Goal: Transaction & Acquisition: Purchase product/service

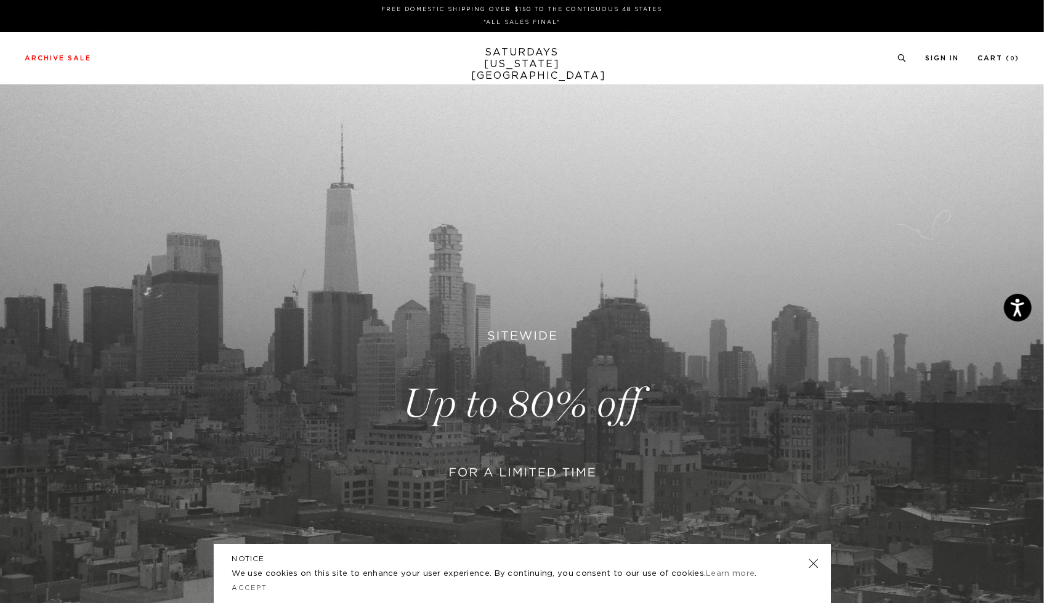
click at [541, 382] on link at bounding box center [522, 404] width 1044 height 640
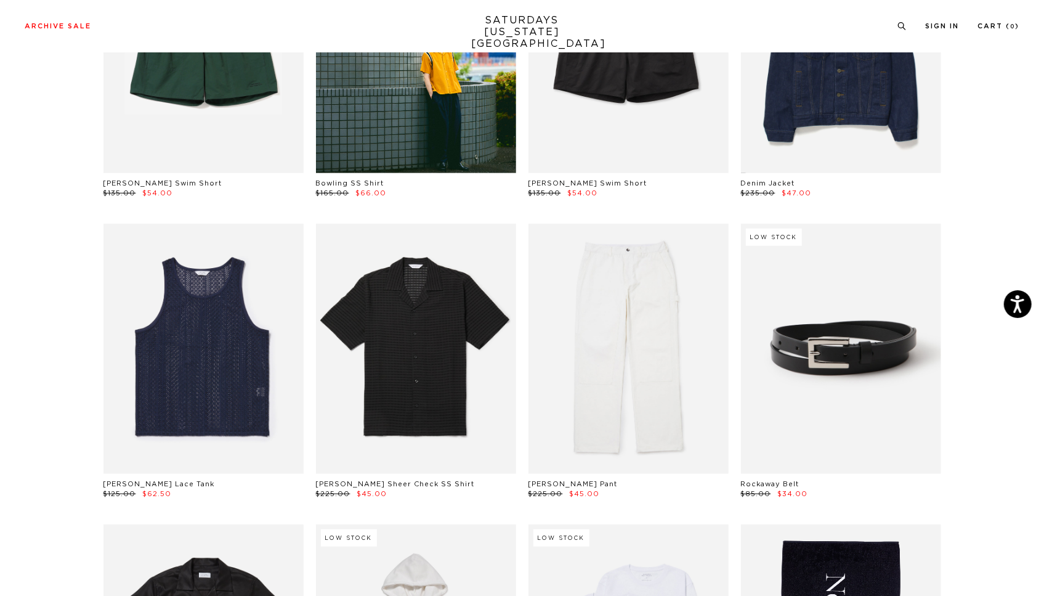
scroll to position [505, 0]
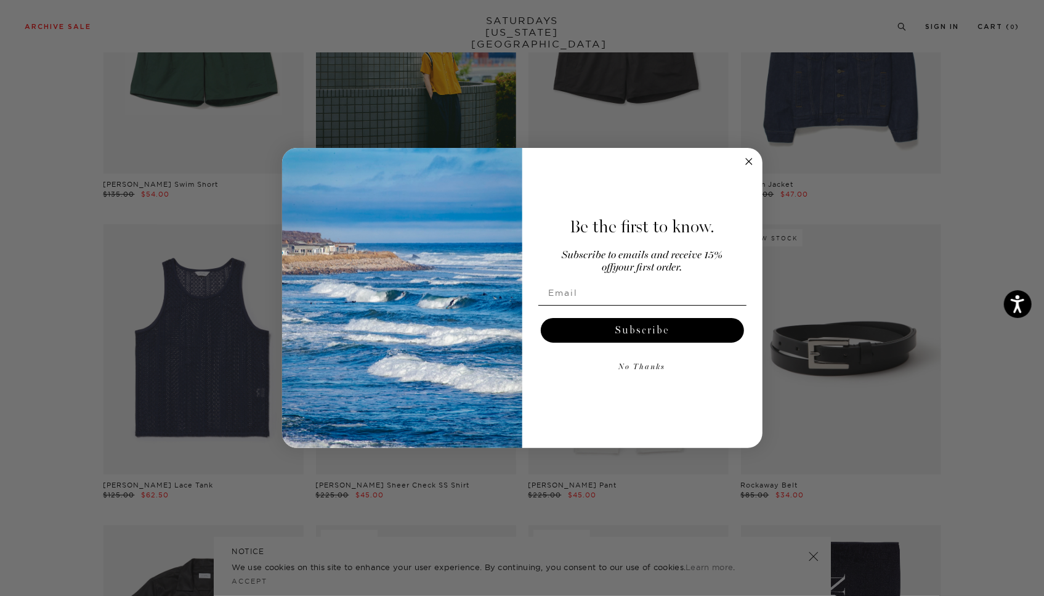
click at [741, 166] on div "Be the first to know. Subscribe to emails and receive 15% off your first order.…" at bounding box center [637, 298] width 228 height 276
click at [745, 162] on circle "Close dialog" at bounding box center [749, 161] width 14 height 14
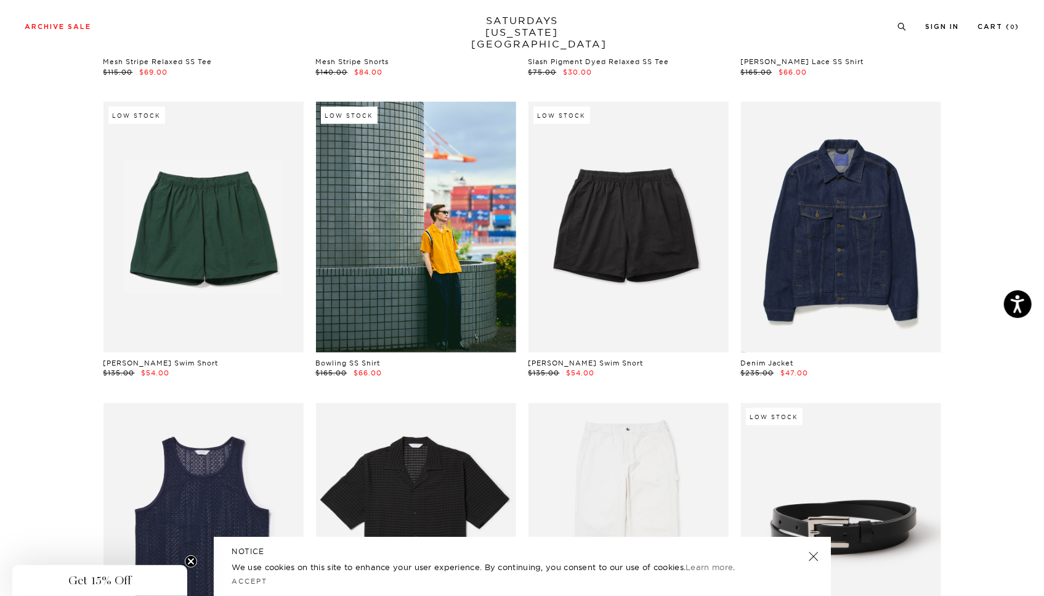
scroll to position [316, 0]
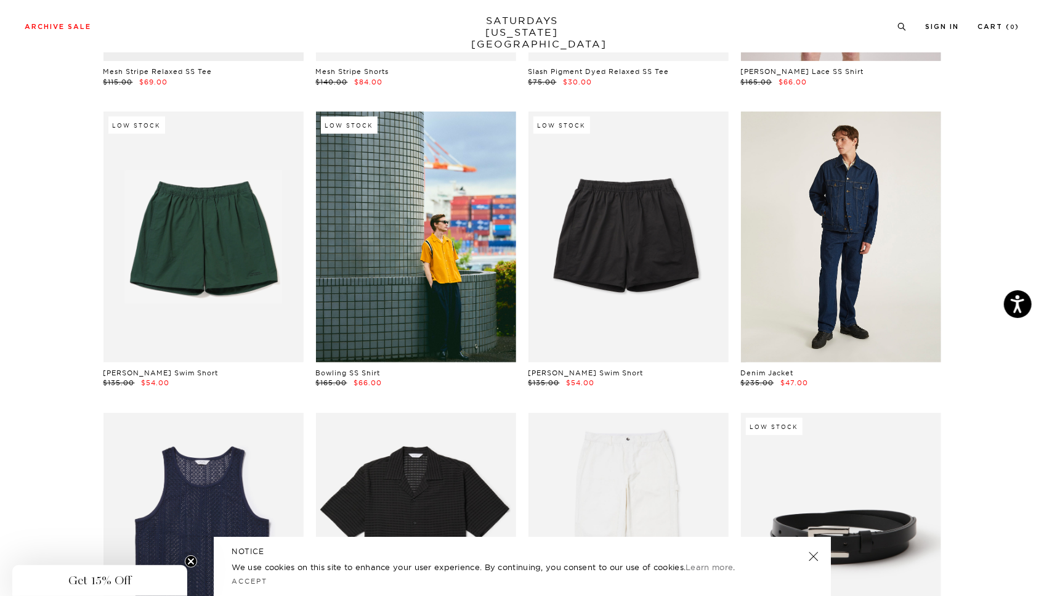
click at [889, 236] on link at bounding box center [841, 237] width 200 height 250
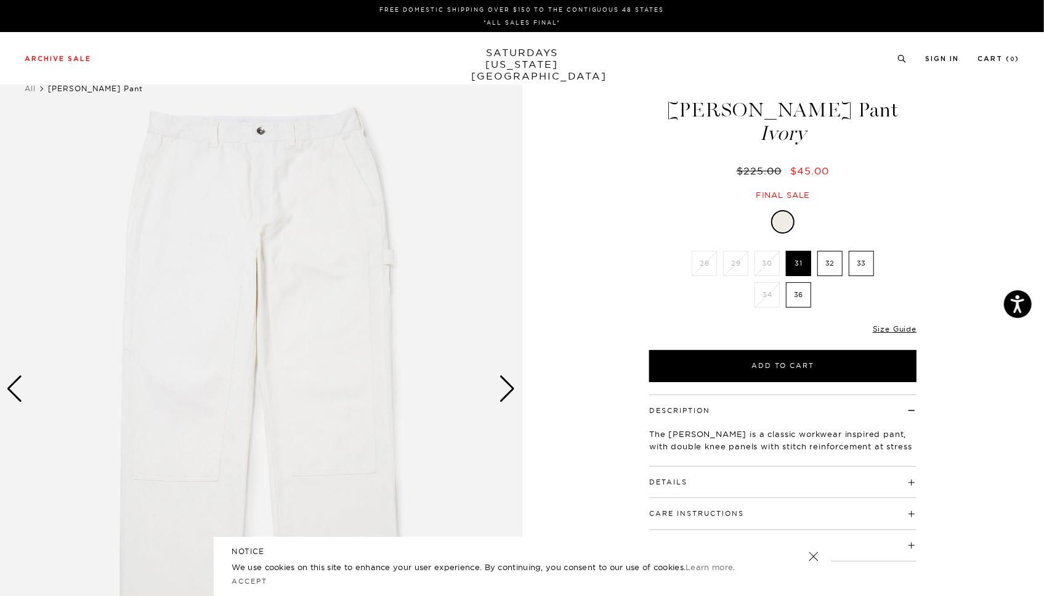
click at [837, 269] on label "32" at bounding box center [830, 263] width 25 height 25
click at [0, 0] on input "32" at bounding box center [0, 0] width 0 height 0
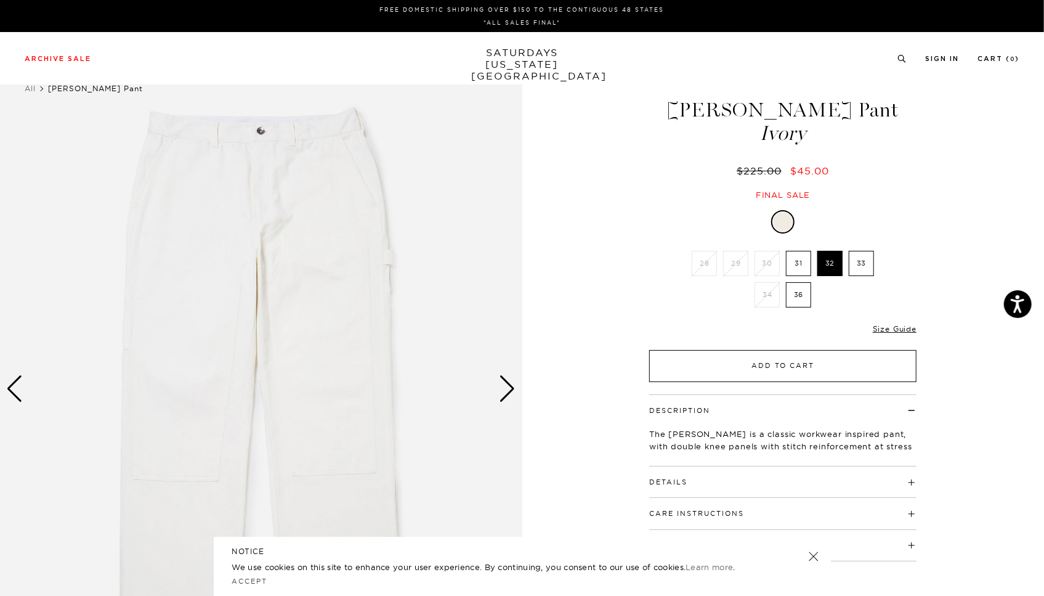
click at [823, 354] on button "Add to Cart" at bounding box center [782, 366] width 267 height 32
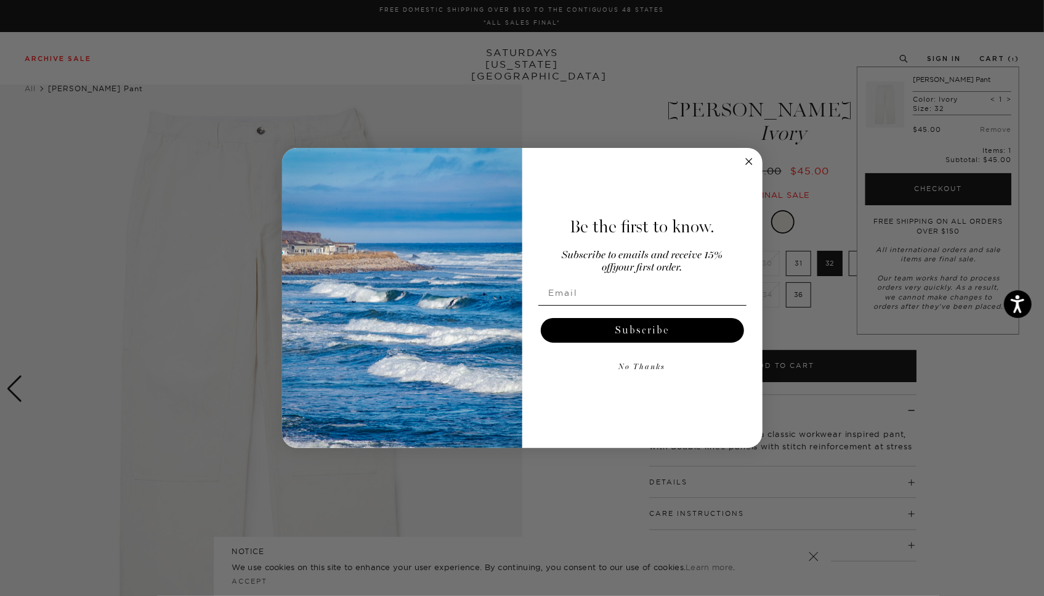
click at [742, 163] on circle "Close dialog" at bounding box center [749, 161] width 14 height 14
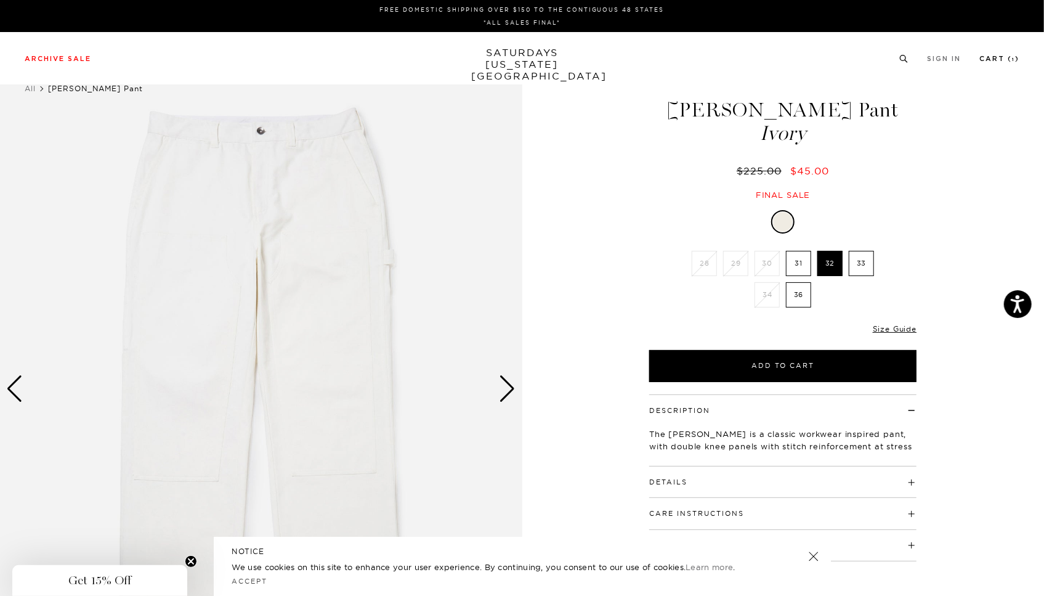
click at [1009, 56] on link "Cart ( 1 )" at bounding box center [1000, 58] width 40 height 7
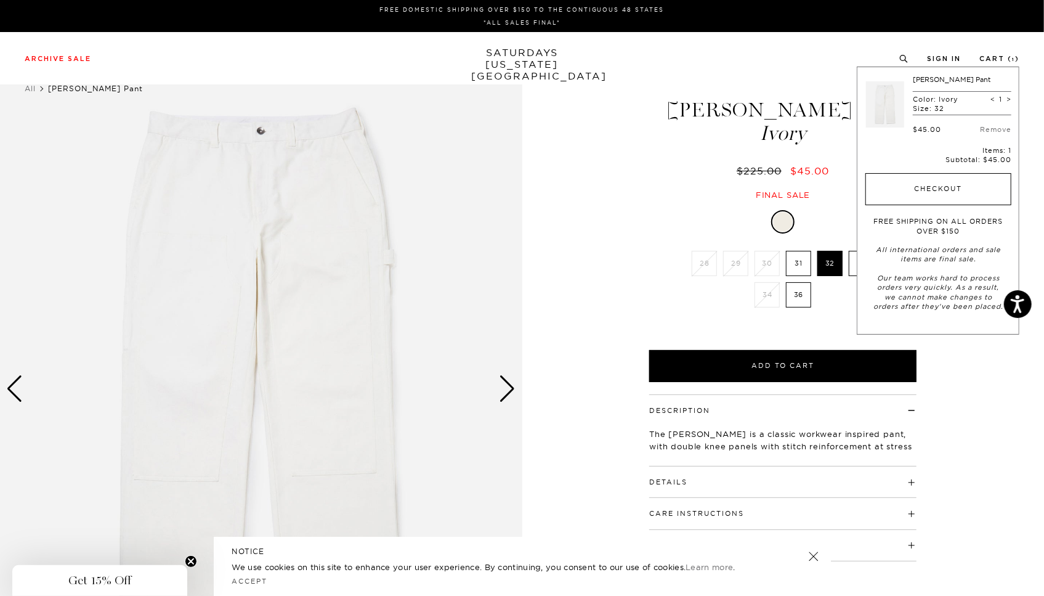
click at [973, 193] on button "Checkout" at bounding box center [939, 189] width 146 height 32
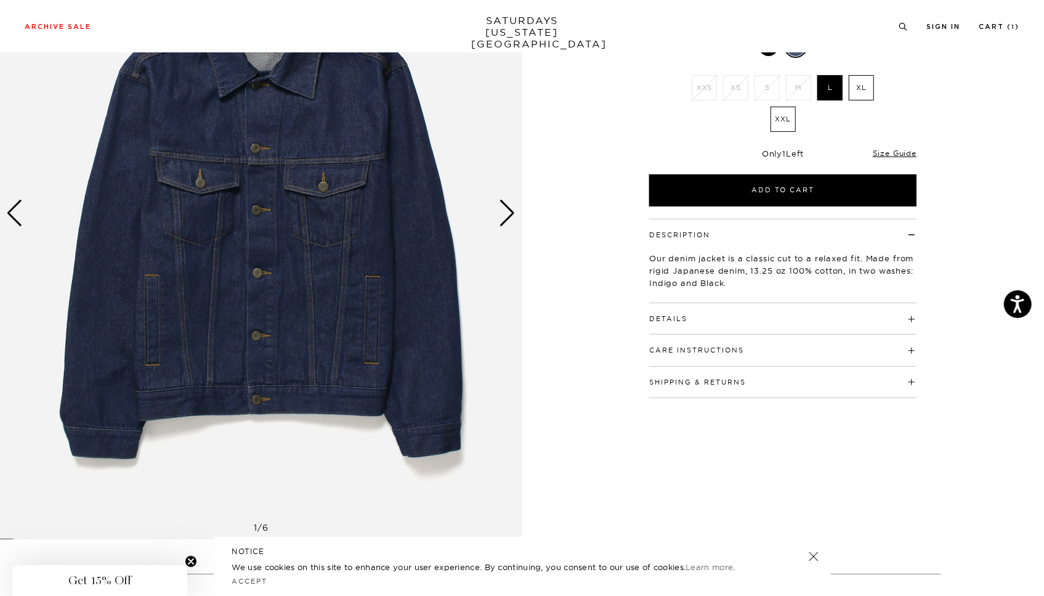
scroll to position [176, 0]
click at [504, 216] on div "Next slide" at bounding box center [508, 212] width 17 height 27
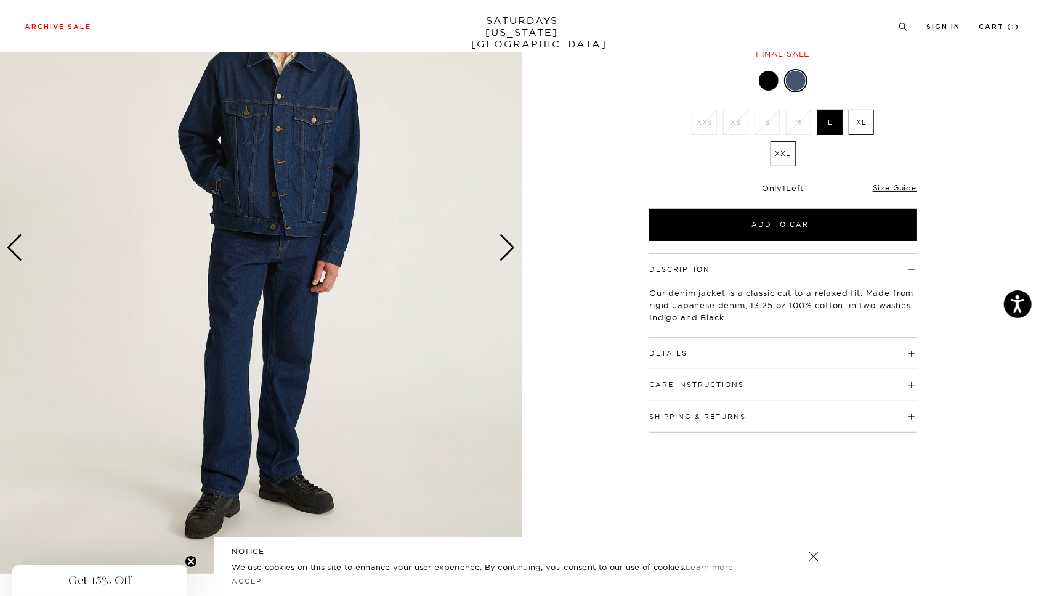
scroll to position [139, 0]
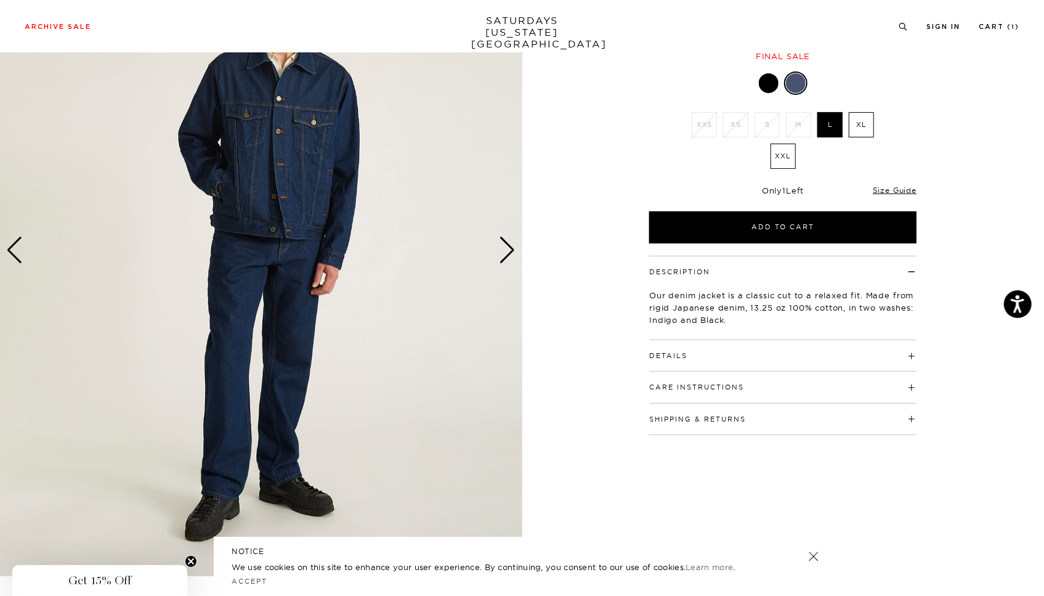
click at [527, 264] on div "2 / 6" at bounding box center [522, 250] width 1044 height 653
click at [511, 254] on div "Next slide" at bounding box center [508, 250] width 17 height 27
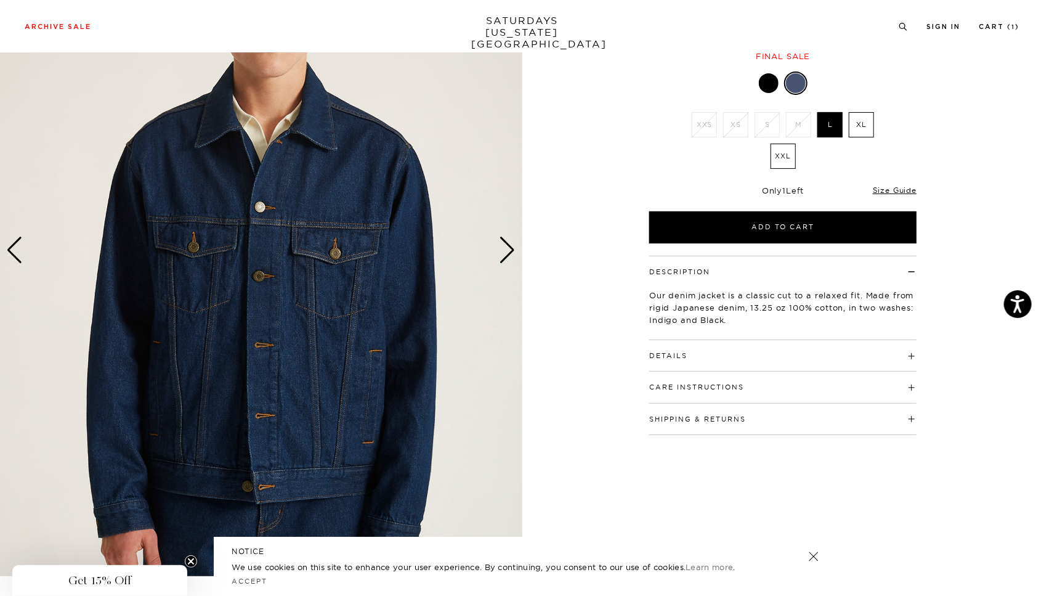
click at [512, 254] on div "Next slide" at bounding box center [508, 250] width 17 height 27
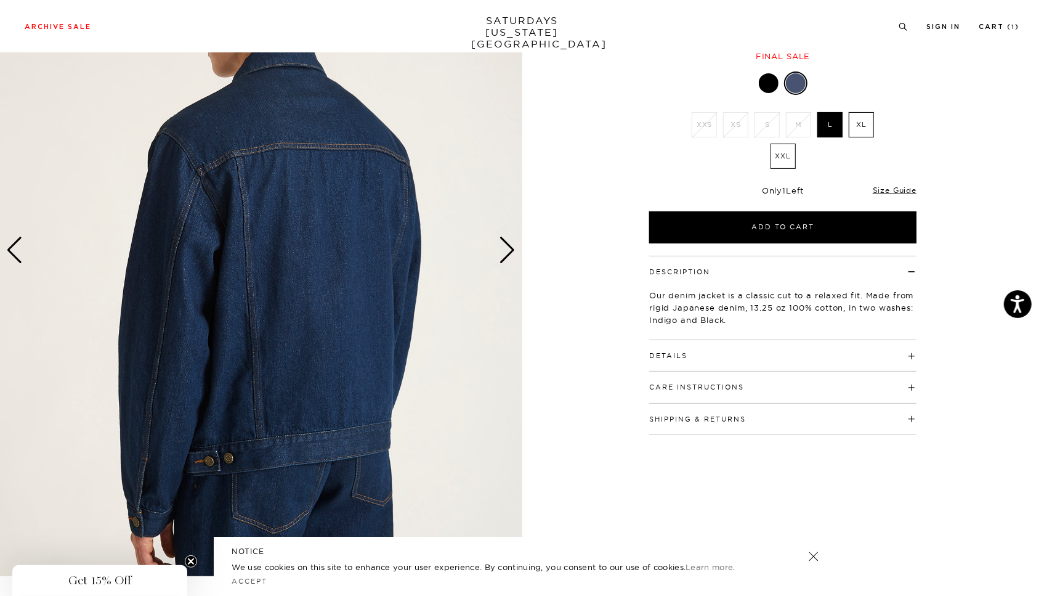
click at [512, 254] on div "Next slide" at bounding box center [508, 250] width 17 height 27
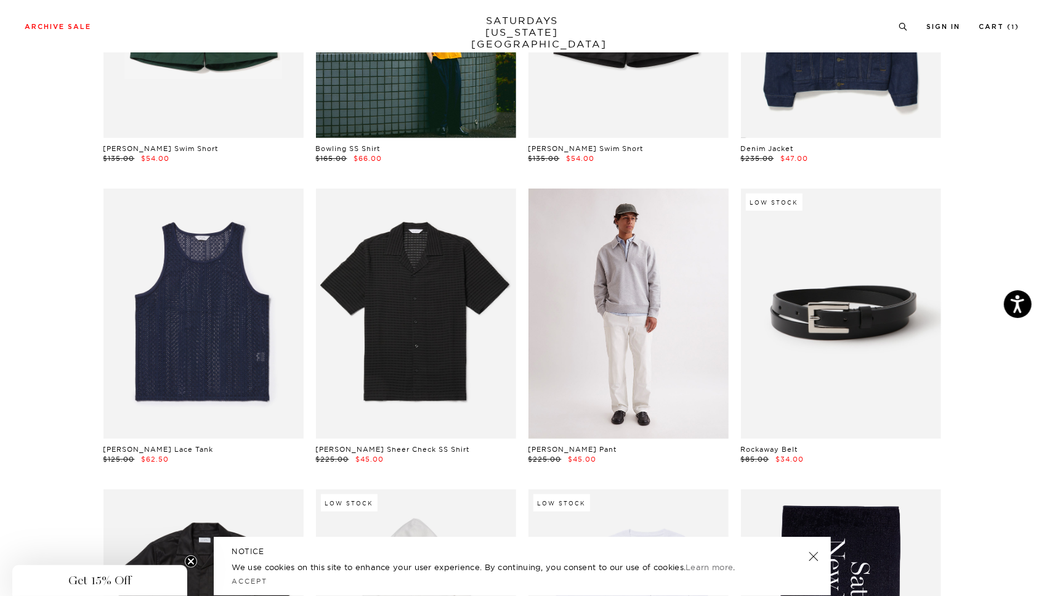
scroll to position [848, 0]
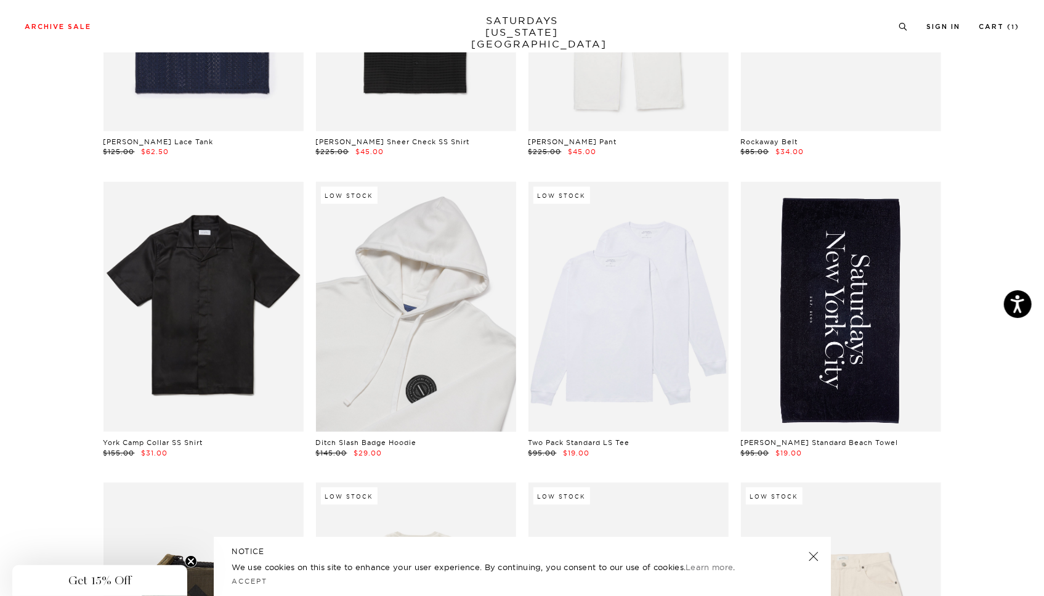
click at [401, 351] on link at bounding box center [416, 307] width 200 height 250
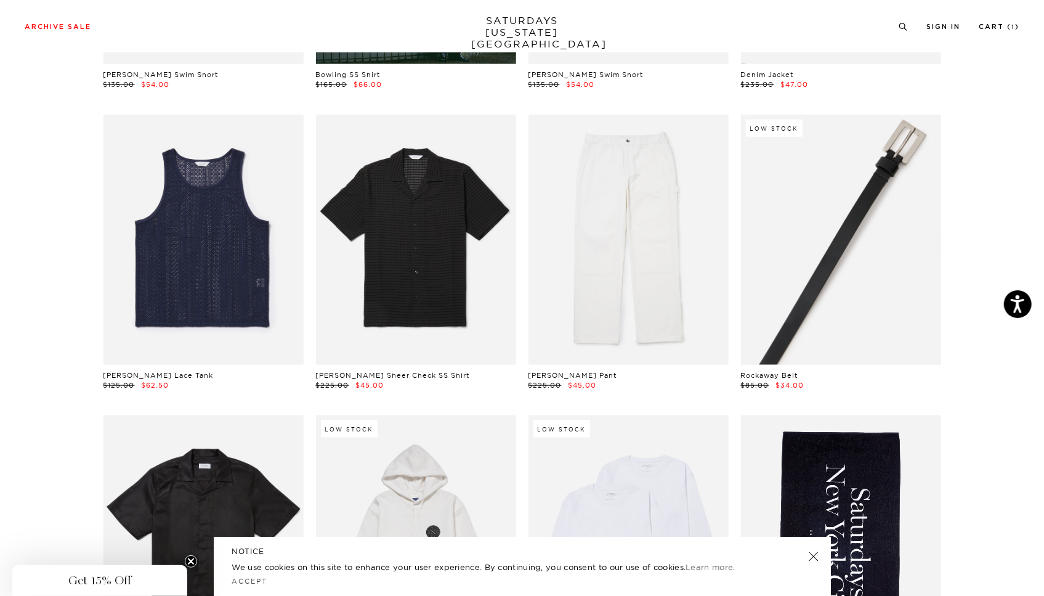
scroll to position [615, 0]
click at [824, 234] on link at bounding box center [841, 239] width 200 height 250
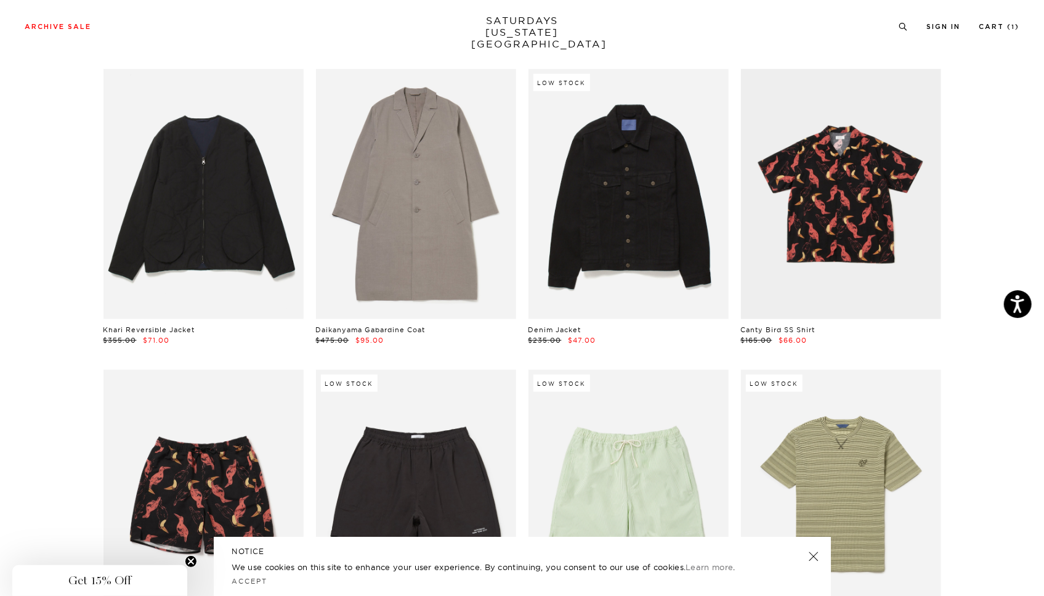
scroll to position [3983, 0]
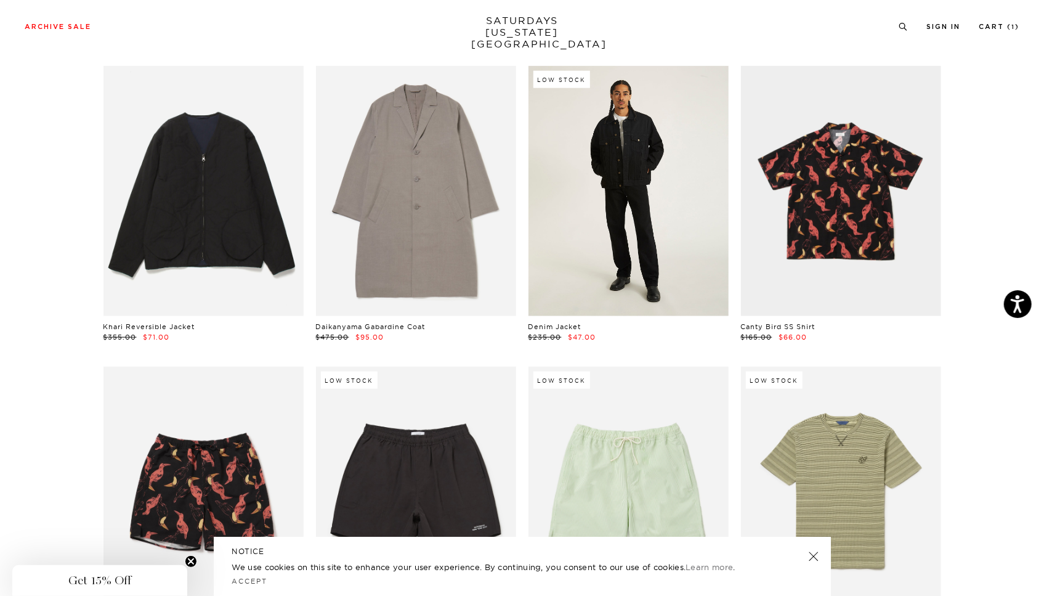
click at [603, 177] on link at bounding box center [629, 191] width 200 height 250
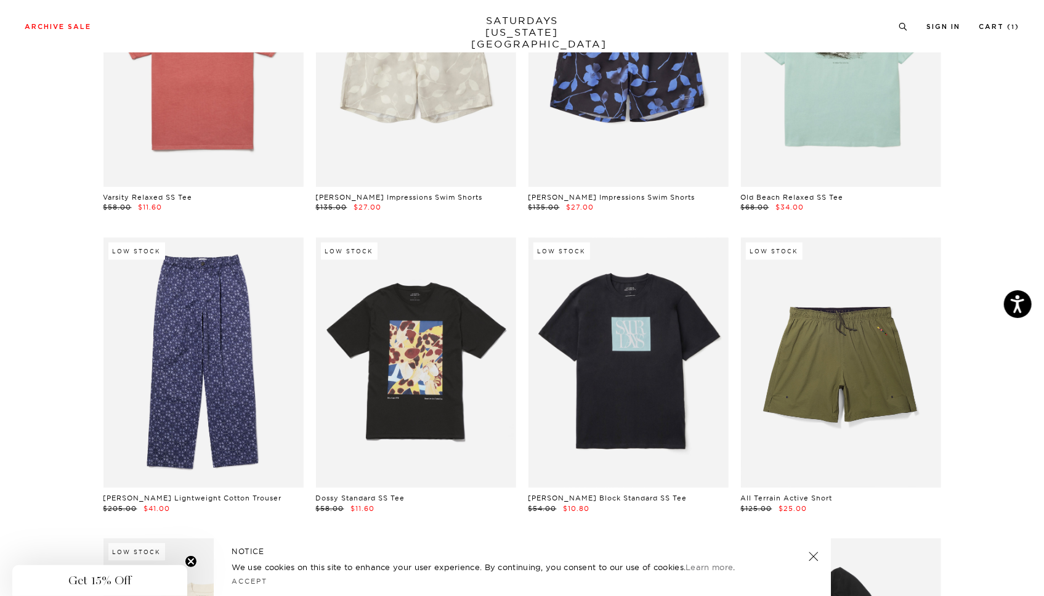
scroll to position [5015, 0]
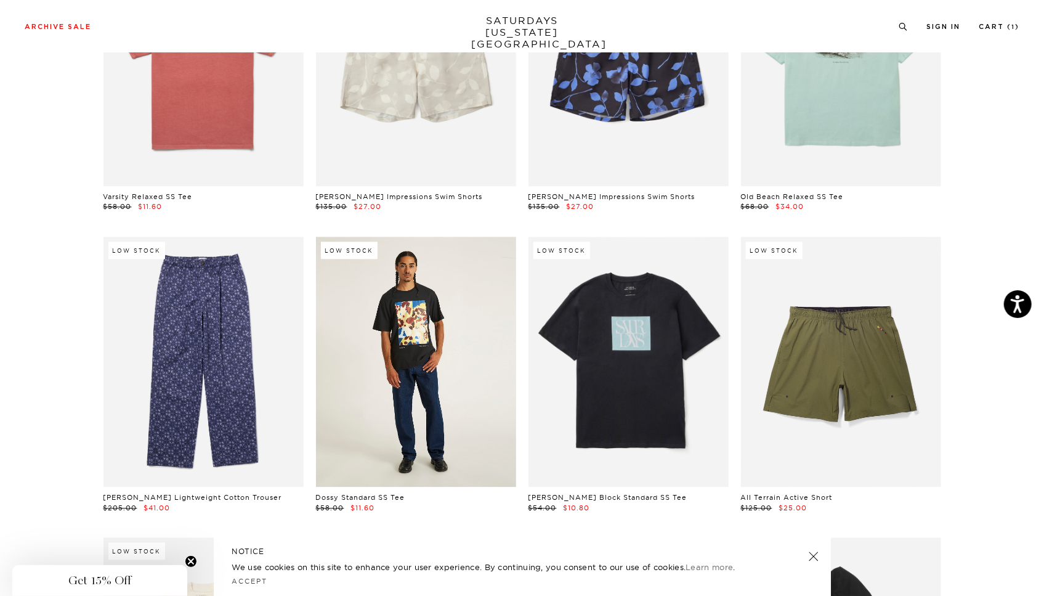
click at [430, 333] on link at bounding box center [416, 362] width 200 height 250
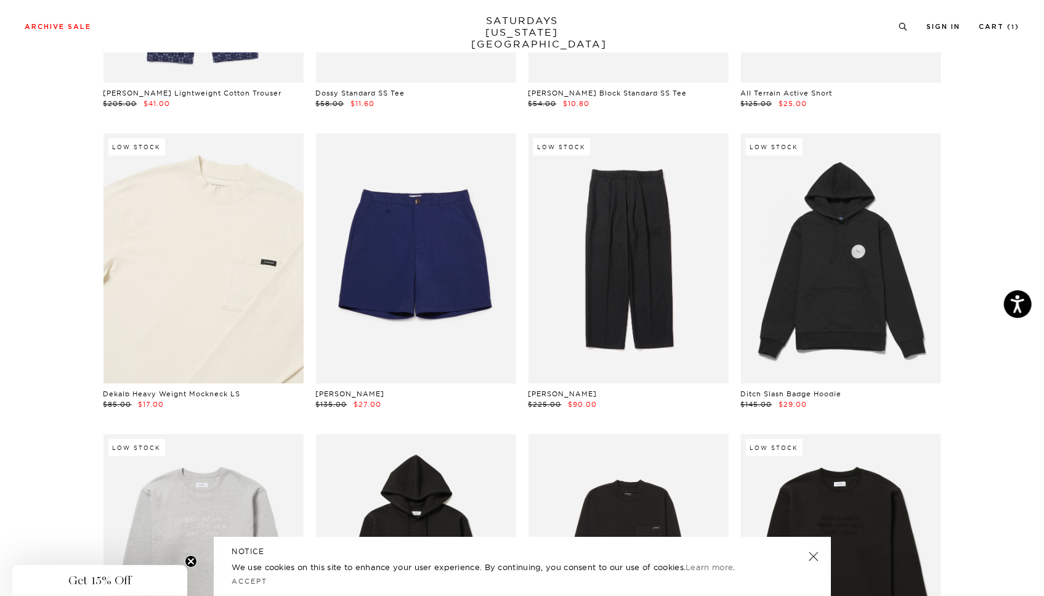
scroll to position [5608, 0]
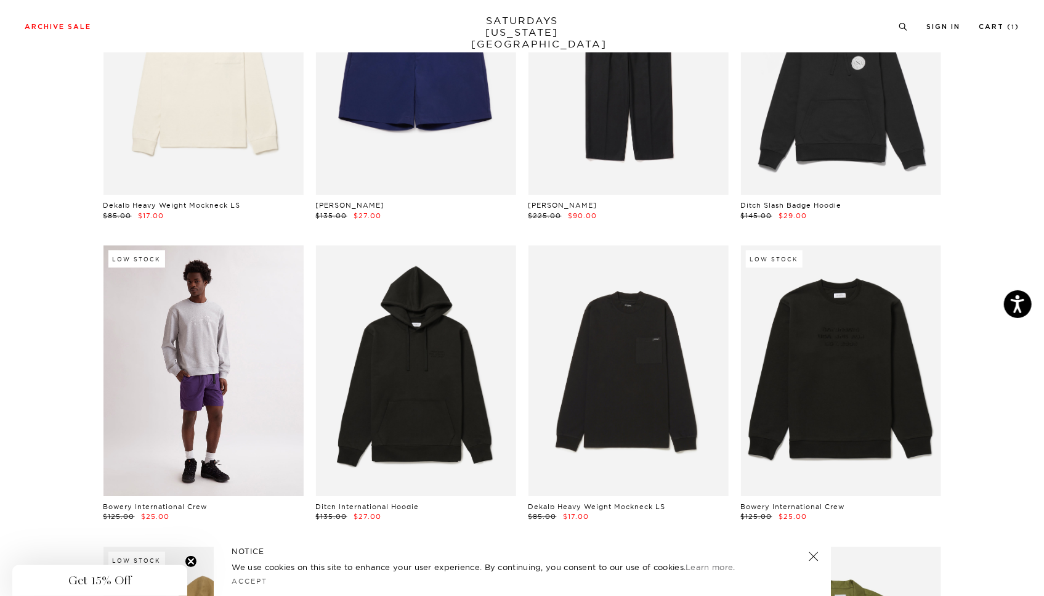
click at [264, 351] on link at bounding box center [204, 370] width 200 height 250
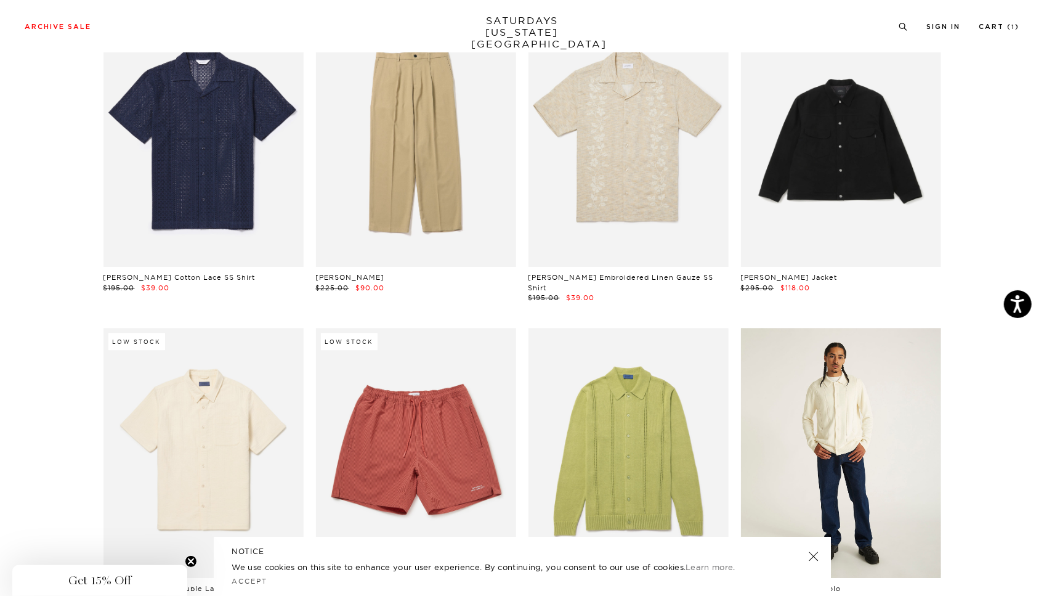
scroll to position [8556, 0]
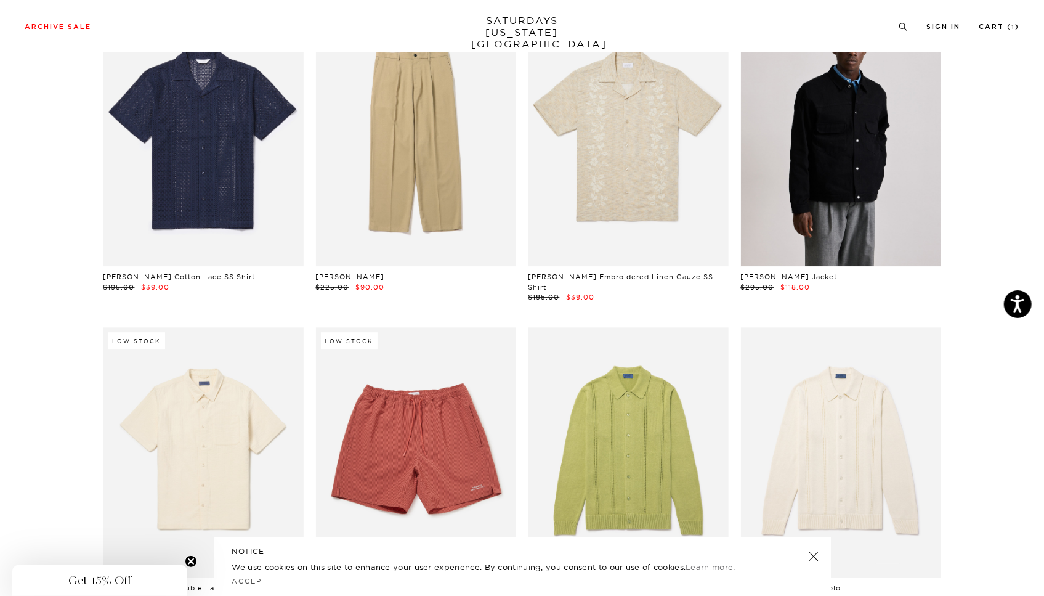
click at [811, 208] on link at bounding box center [841, 141] width 200 height 250
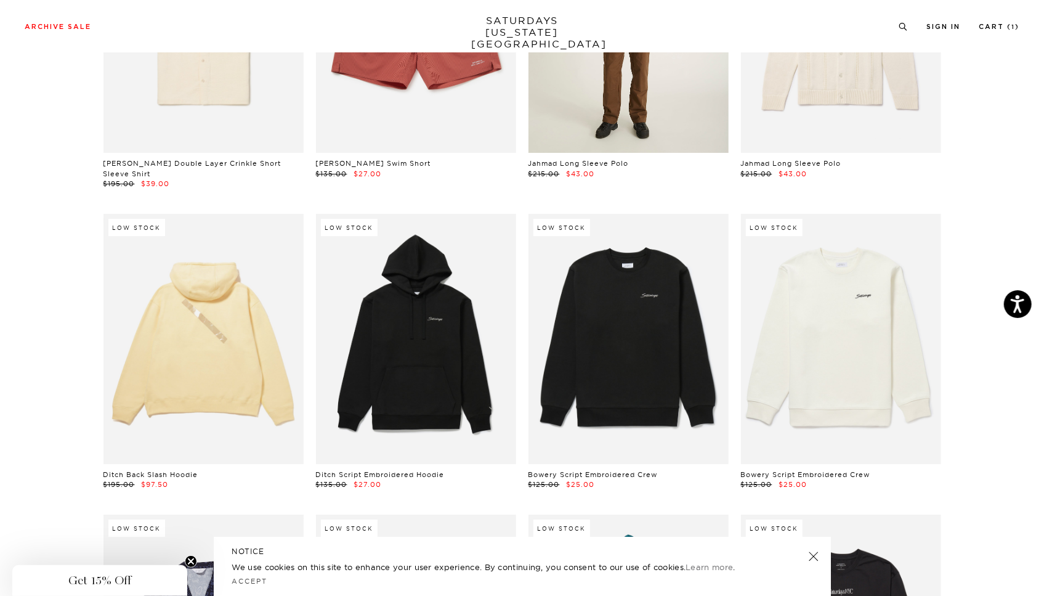
scroll to position [9007, 0]
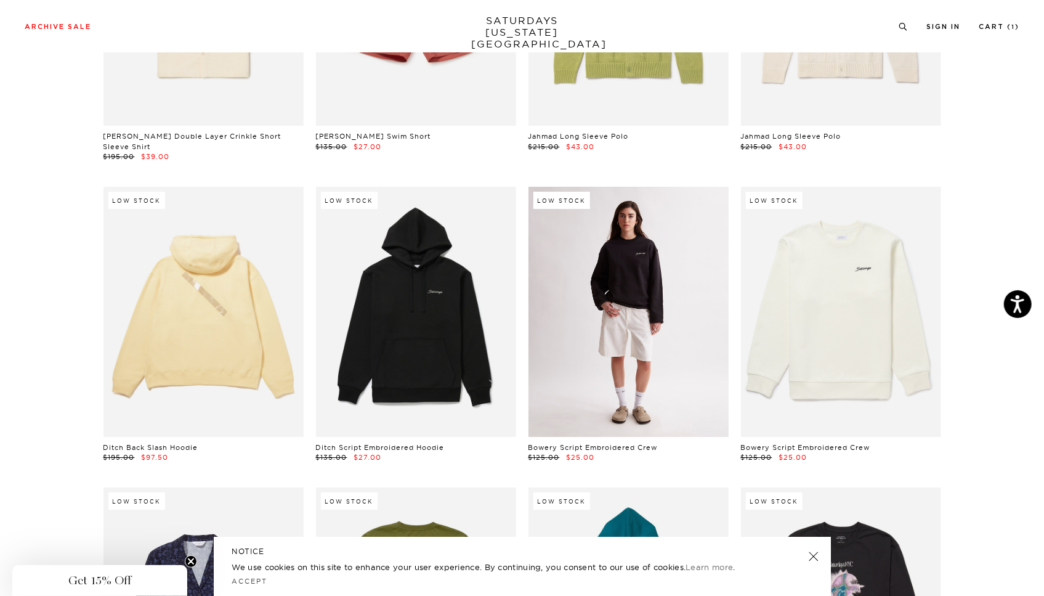
click at [658, 315] on link at bounding box center [629, 312] width 200 height 250
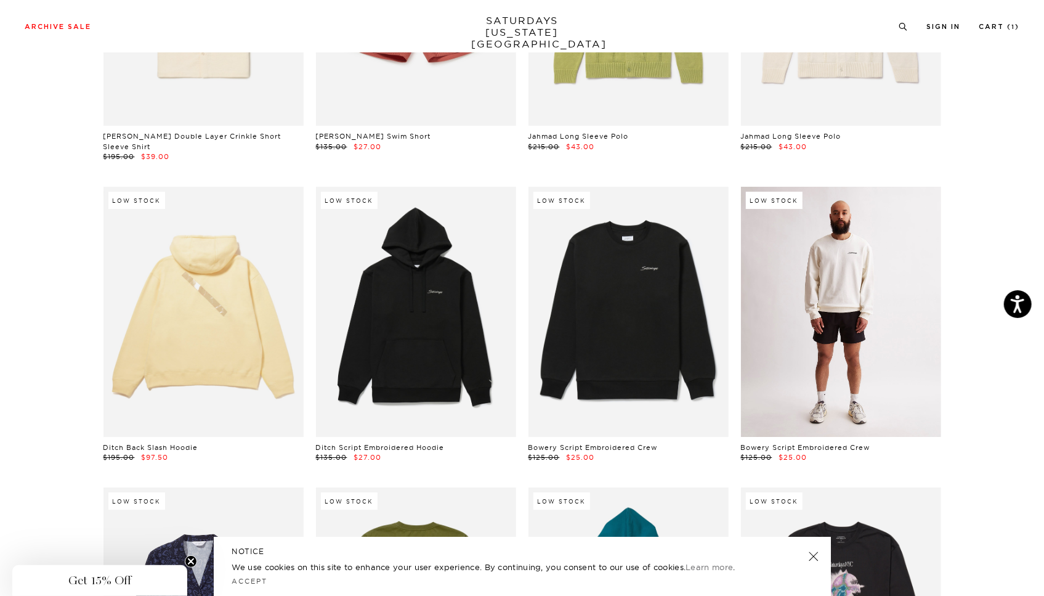
click at [790, 308] on link at bounding box center [841, 312] width 200 height 250
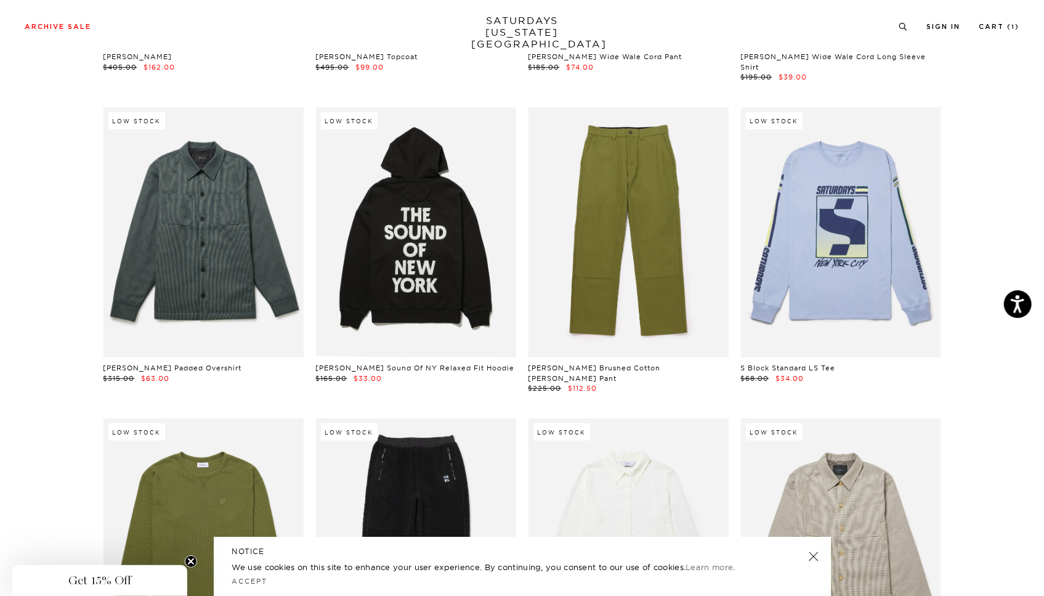
scroll to position [10001, 0]
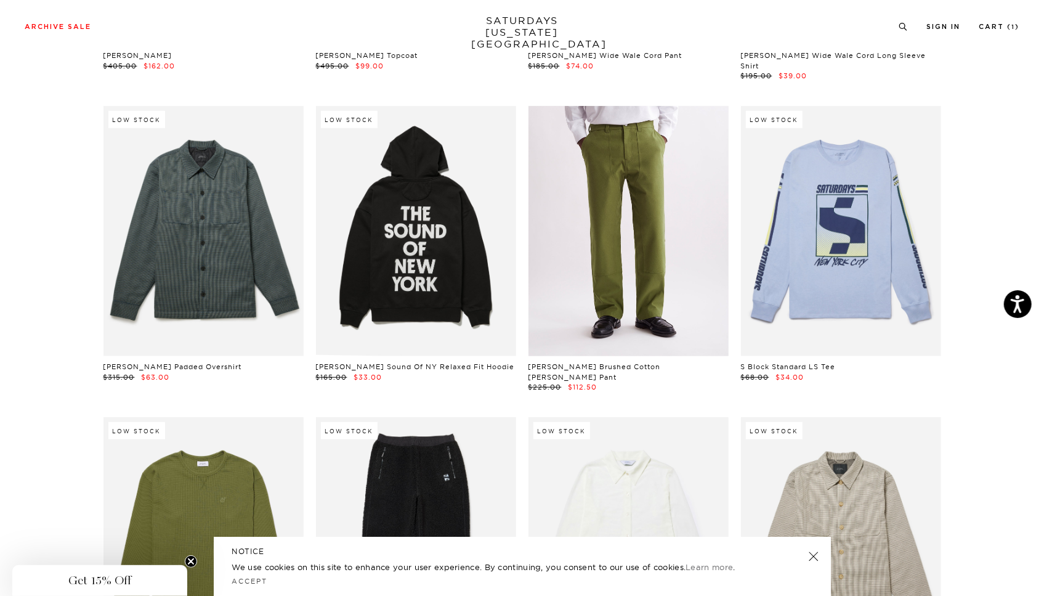
click at [600, 197] on link at bounding box center [629, 231] width 200 height 250
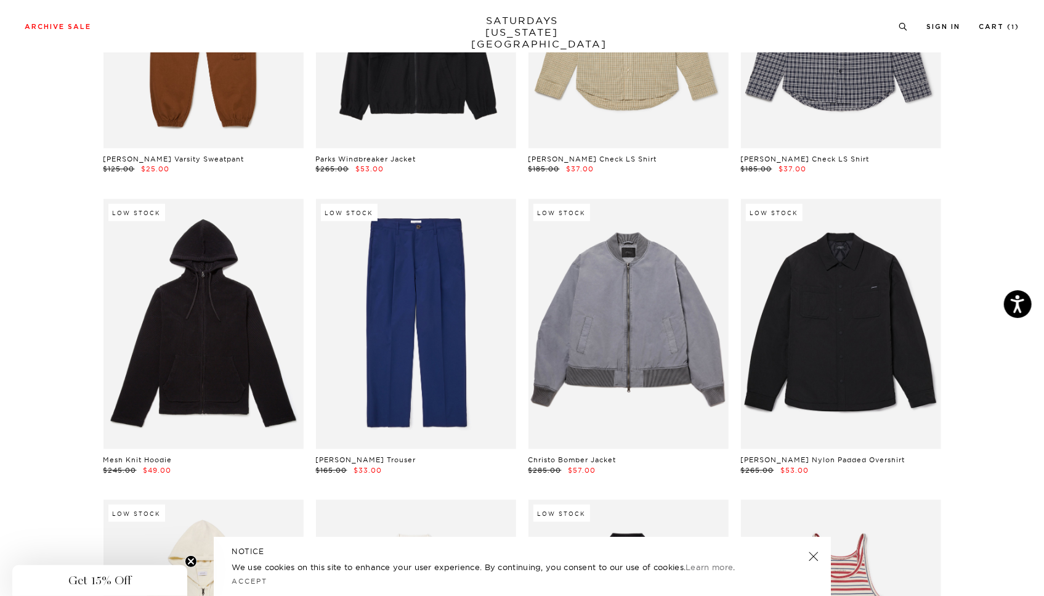
scroll to position [13499, 0]
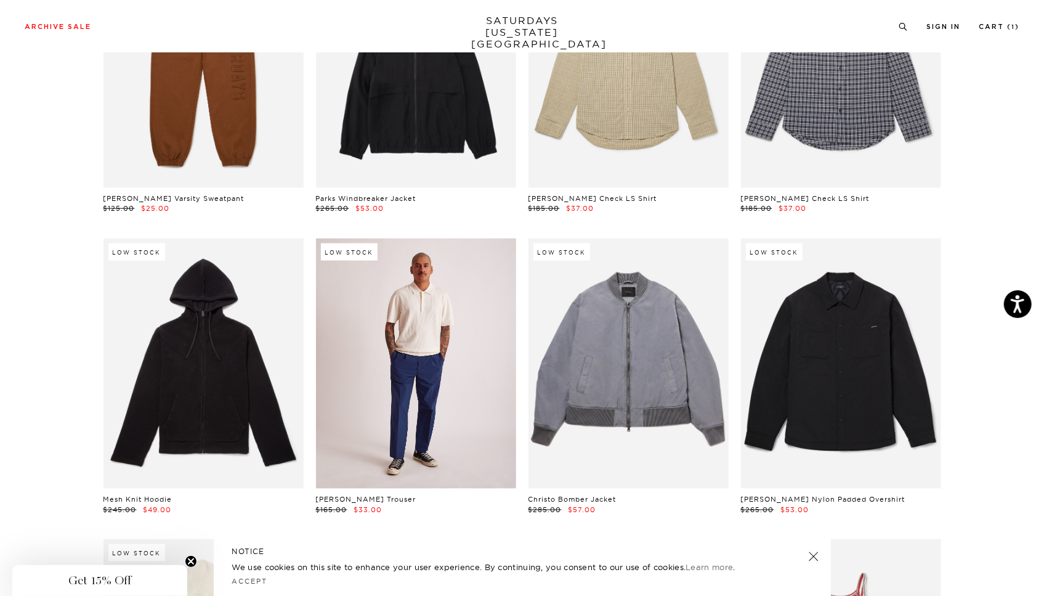
click at [428, 328] on link at bounding box center [416, 363] width 200 height 250
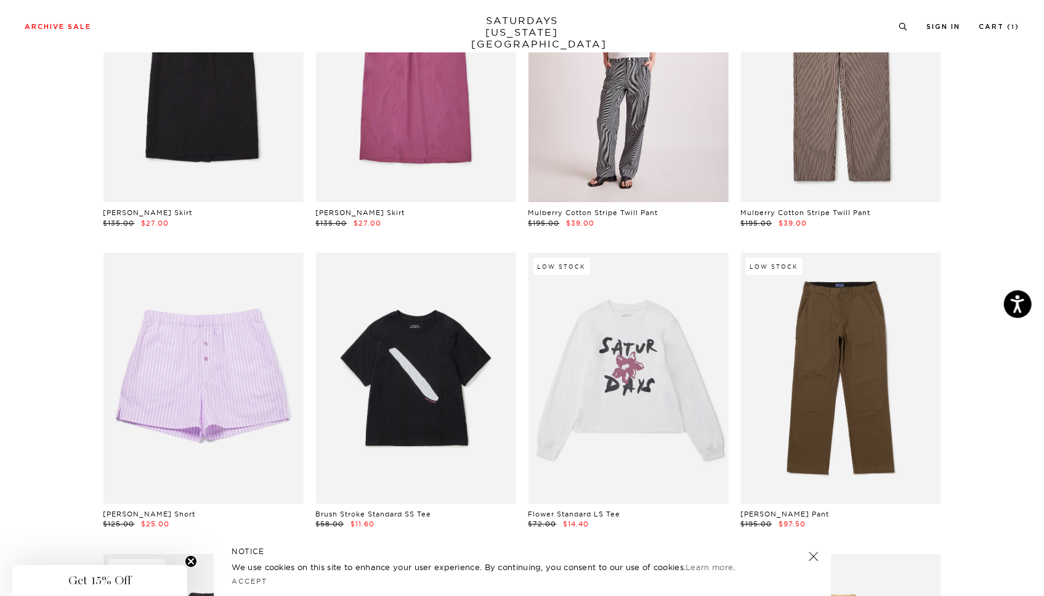
scroll to position [15289, 0]
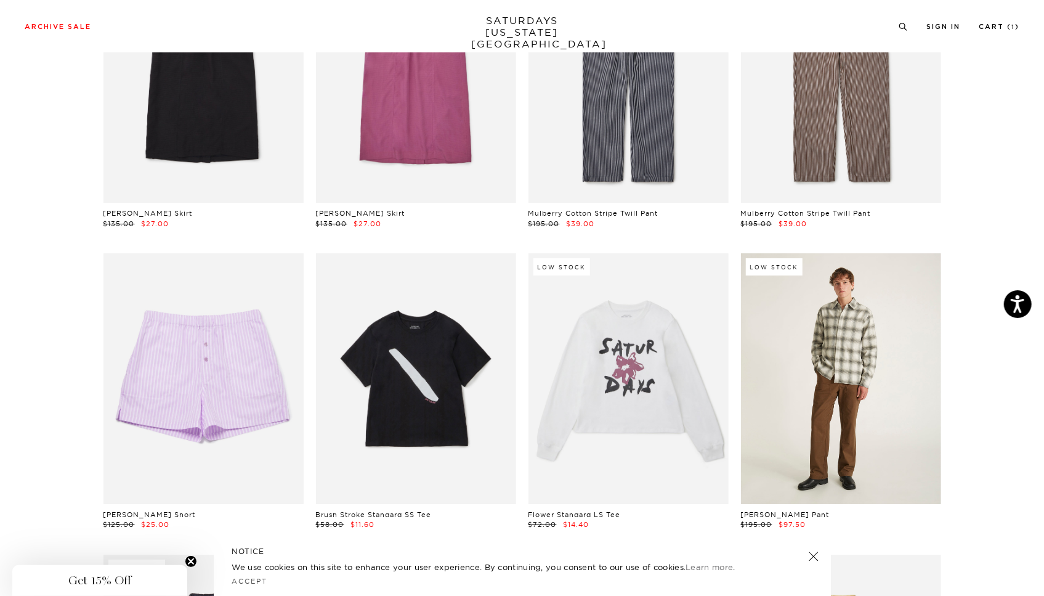
click at [790, 357] on link at bounding box center [841, 378] width 200 height 250
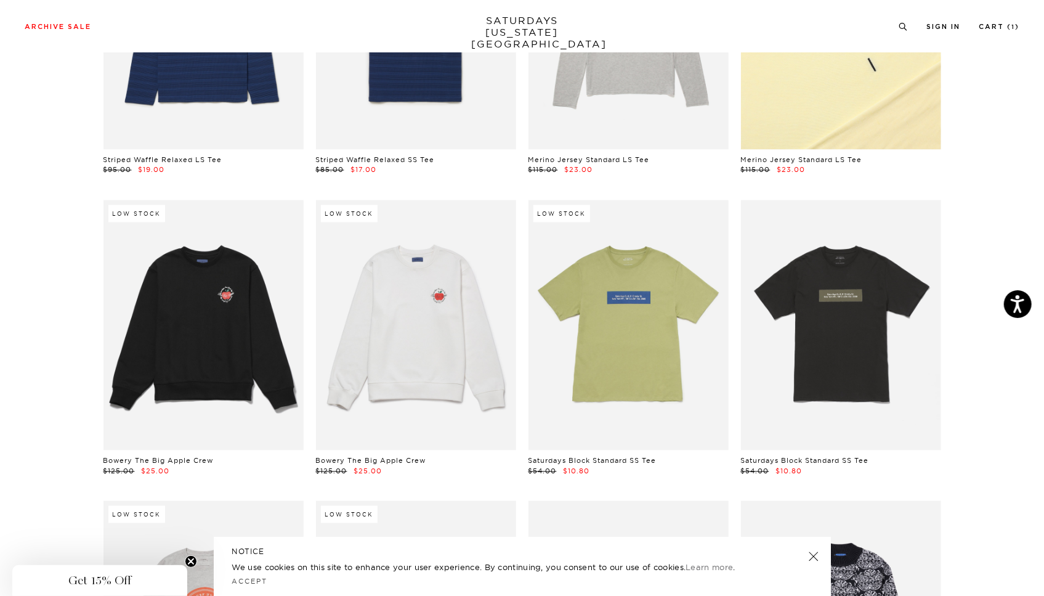
scroll to position [17150, 0]
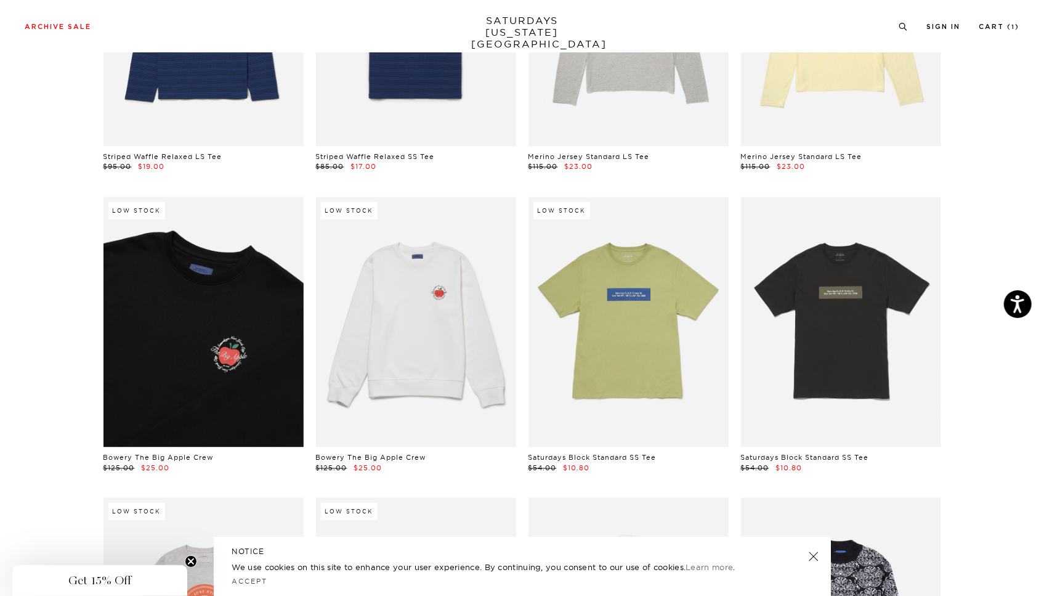
click at [210, 280] on link at bounding box center [204, 322] width 200 height 250
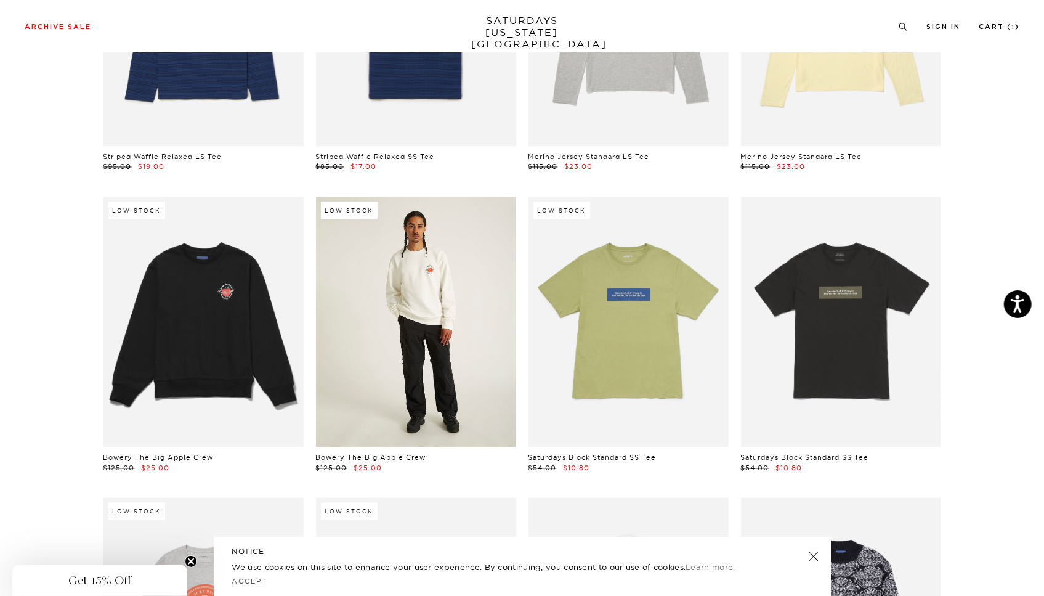
click at [407, 344] on link at bounding box center [416, 322] width 200 height 250
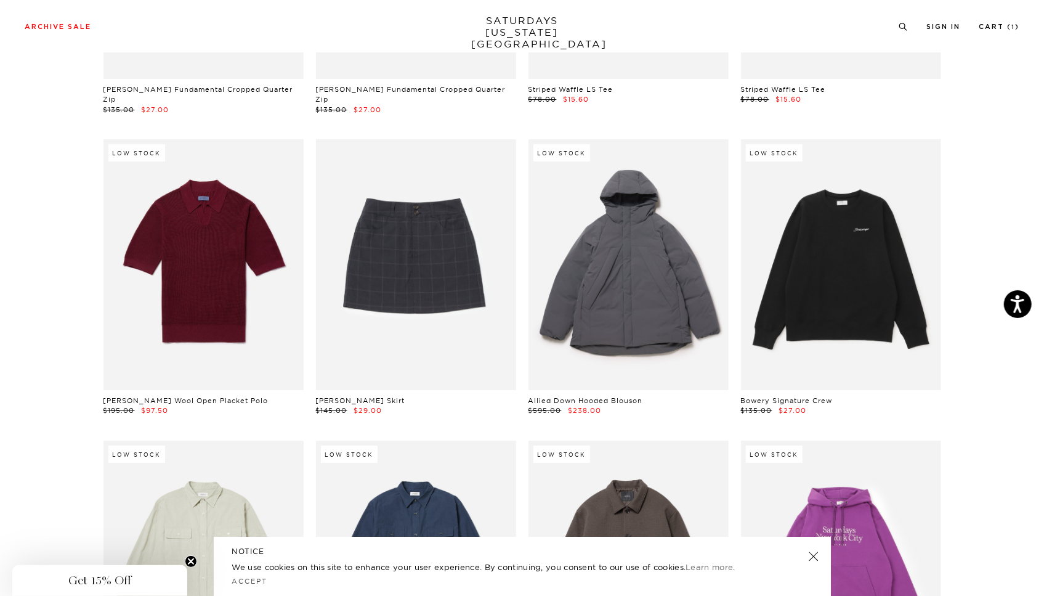
scroll to position [18421, 0]
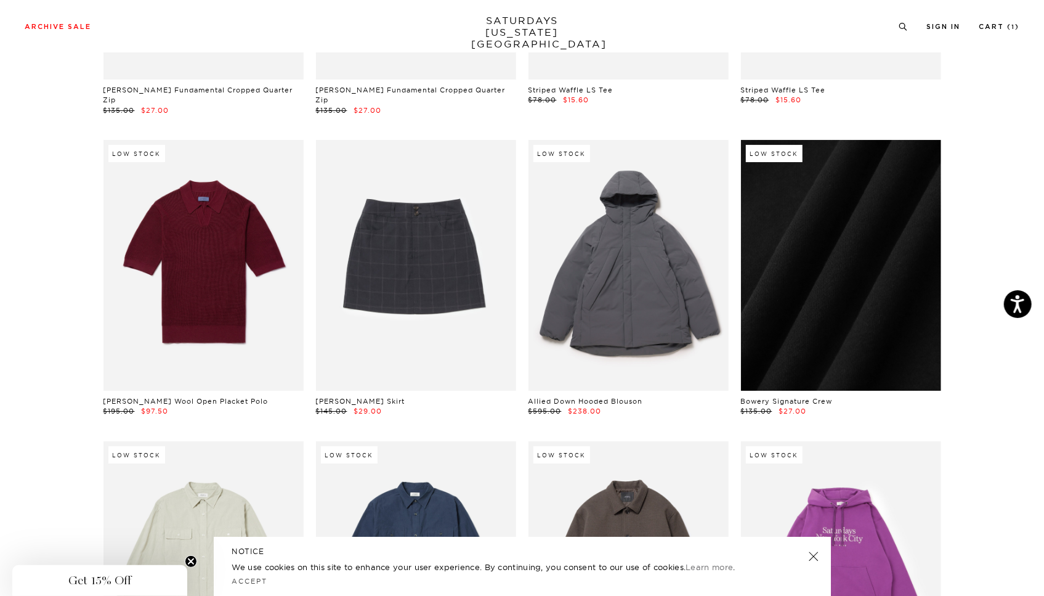
click at [806, 267] on link at bounding box center [841, 265] width 200 height 250
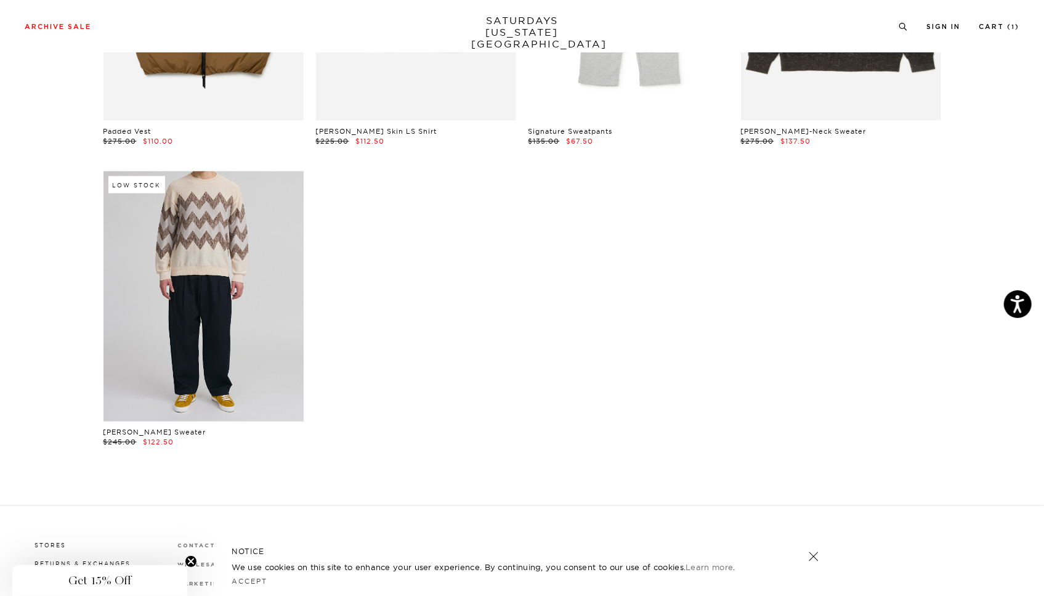
scroll to position [19935, 1]
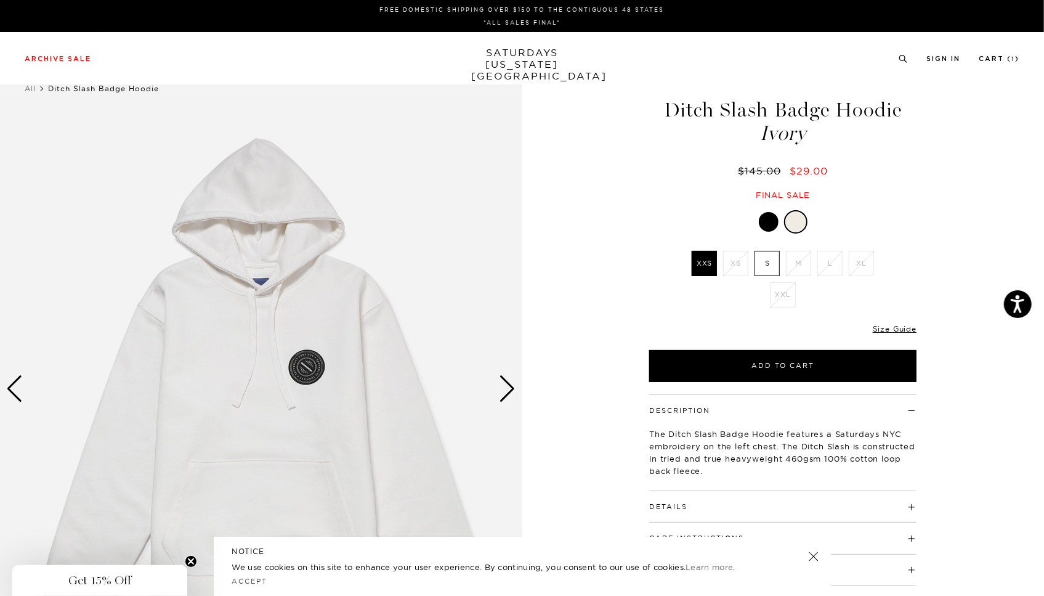
scroll to position [60, 0]
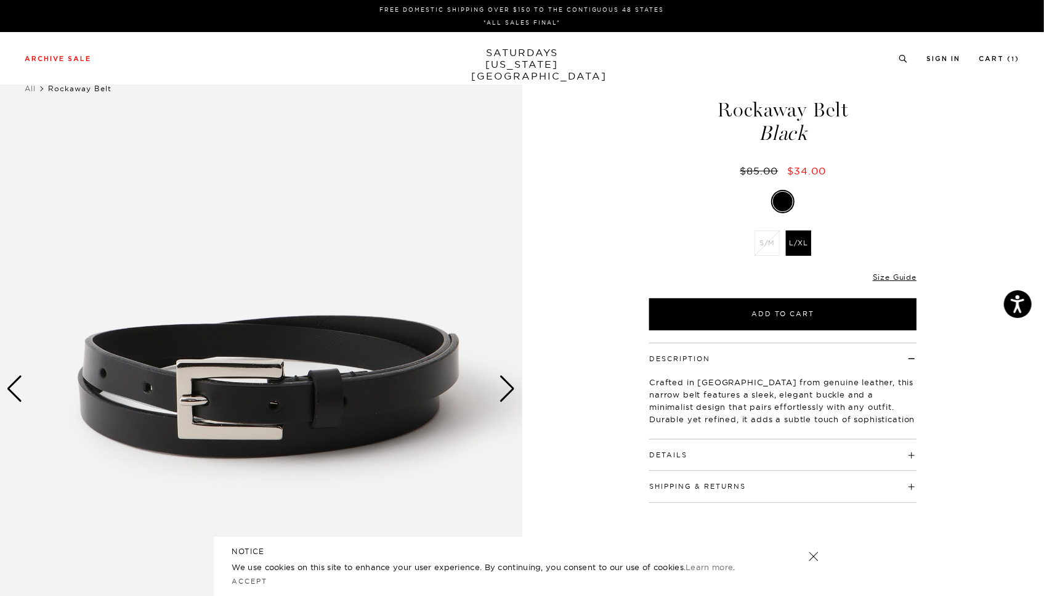
click at [507, 388] on div "Next slide" at bounding box center [508, 388] width 17 height 27
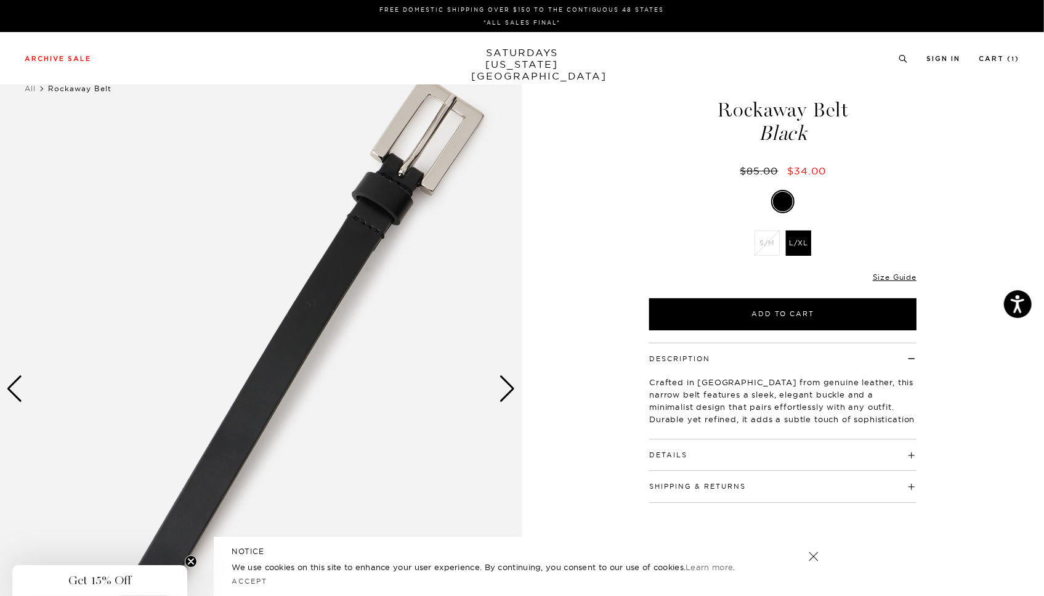
click at [507, 388] on div "Next slide" at bounding box center [508, 388] width 17 height 27
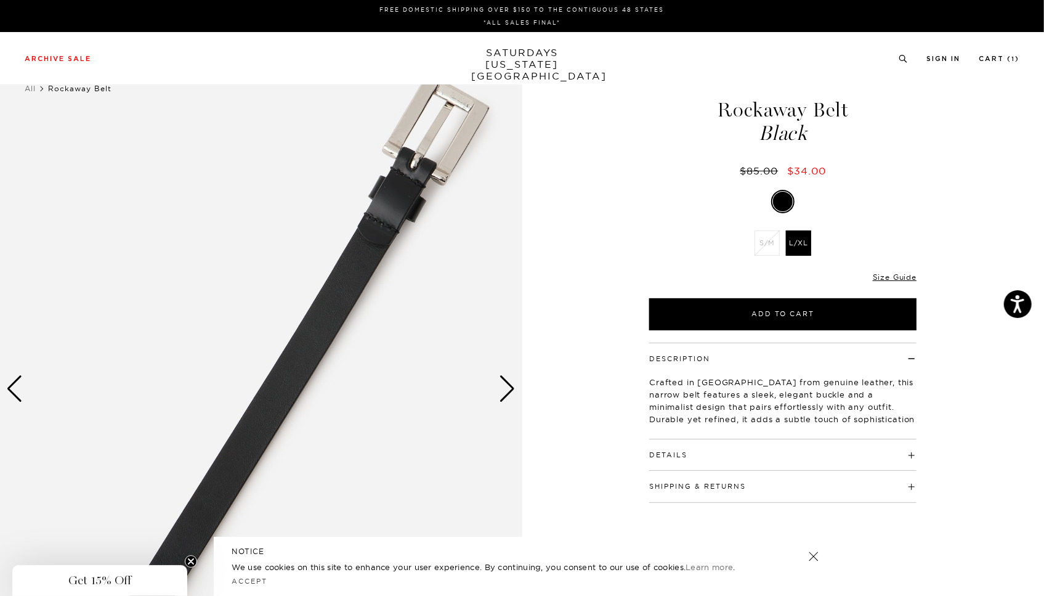
click at [507, 388] on div "Next slide" at bounding box center [508, 388] width 17 height 27
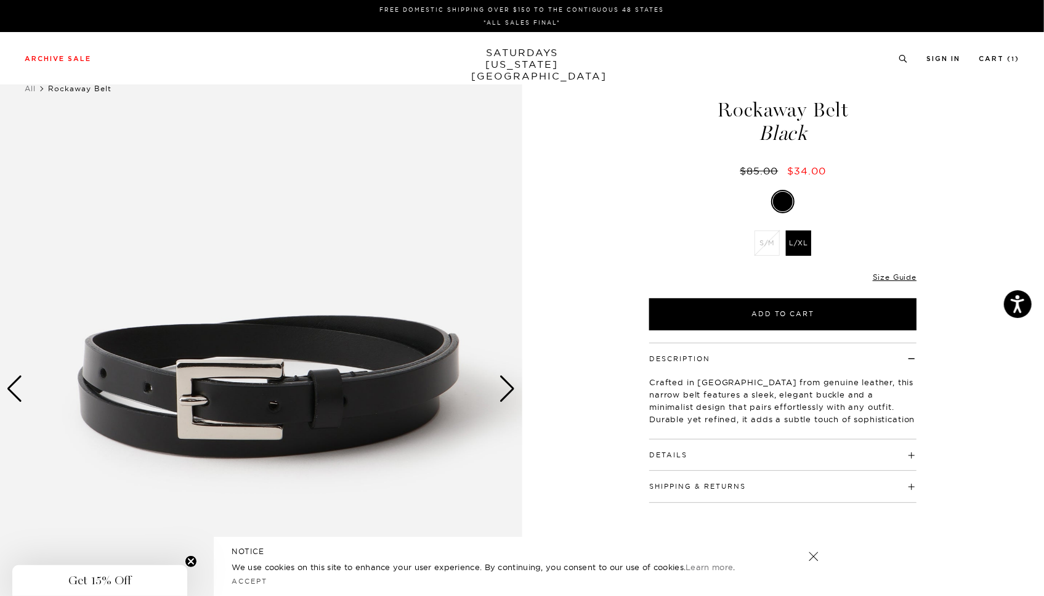
click at [507, 388] on div "Next slide" at bounding box center [508, 388] width 17 height 27
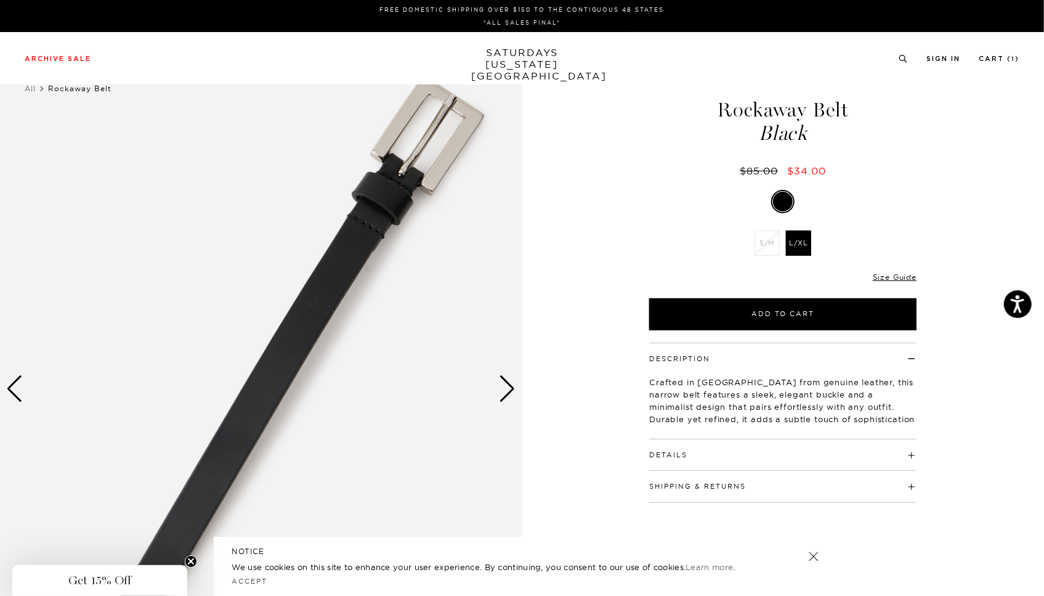
click at [507, 388] on div "Next slide" at bounding box center [508, 388] width 17 height 27
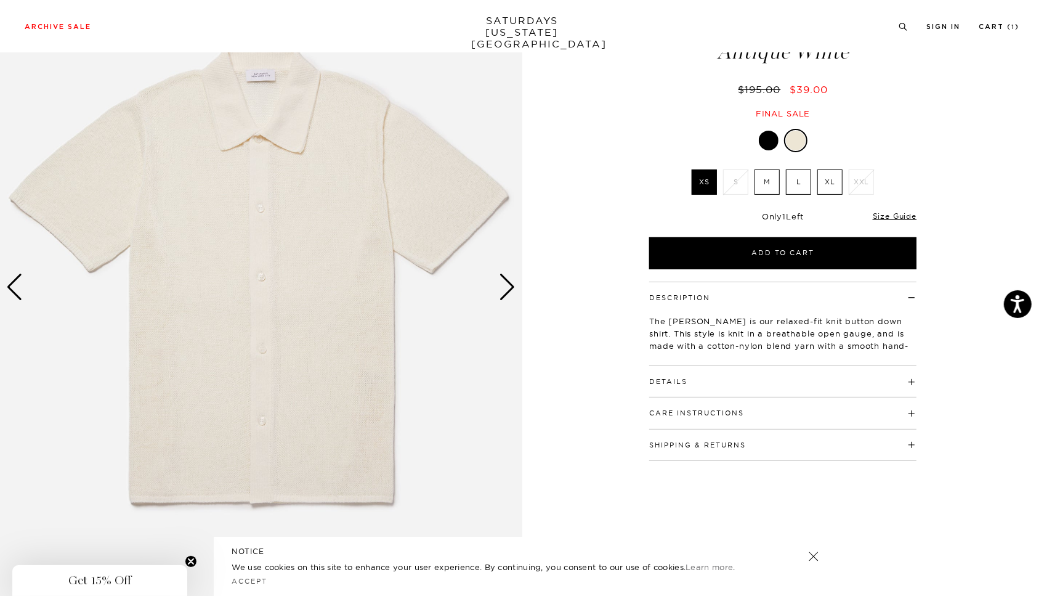
scroll to position [105, 0]
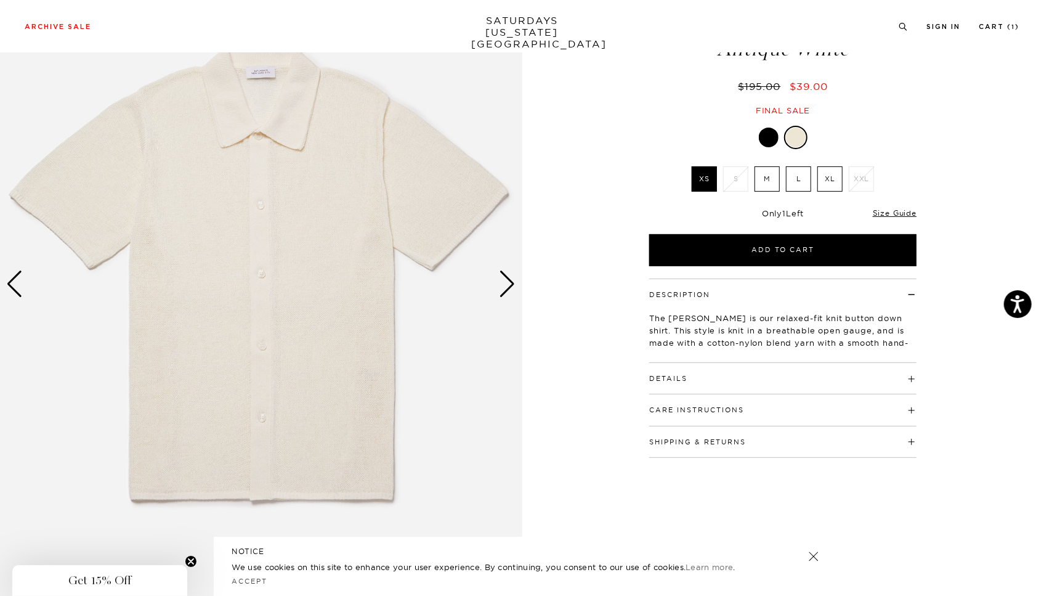
click at [510, 287] on div "Next slide" at bounding box center [508, 284] width 17 height 27
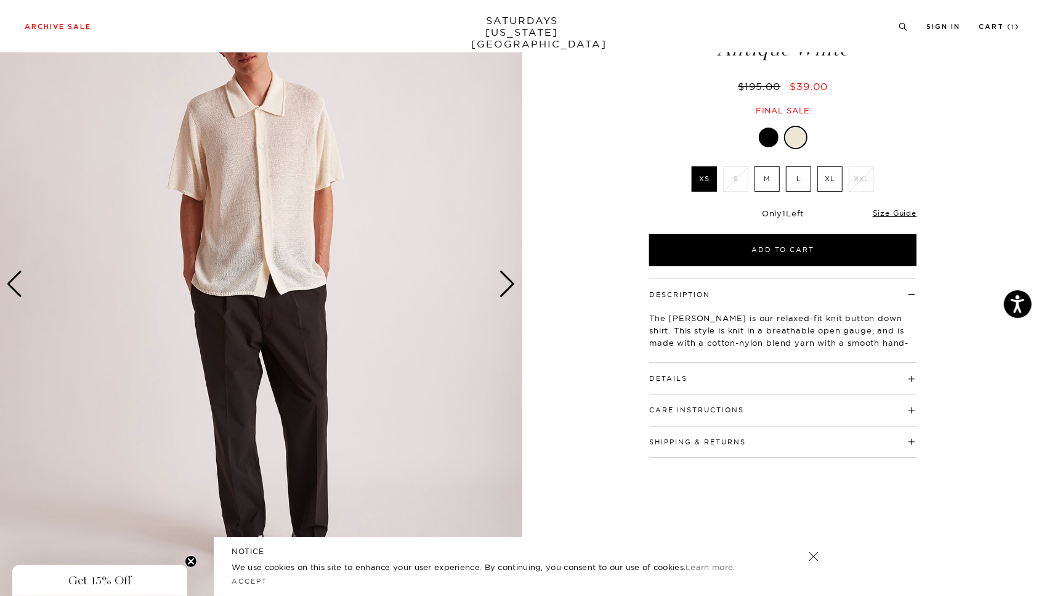
click at [510, 287] on div "Next slide" at bounding box center [508, 284] width 17 height 27
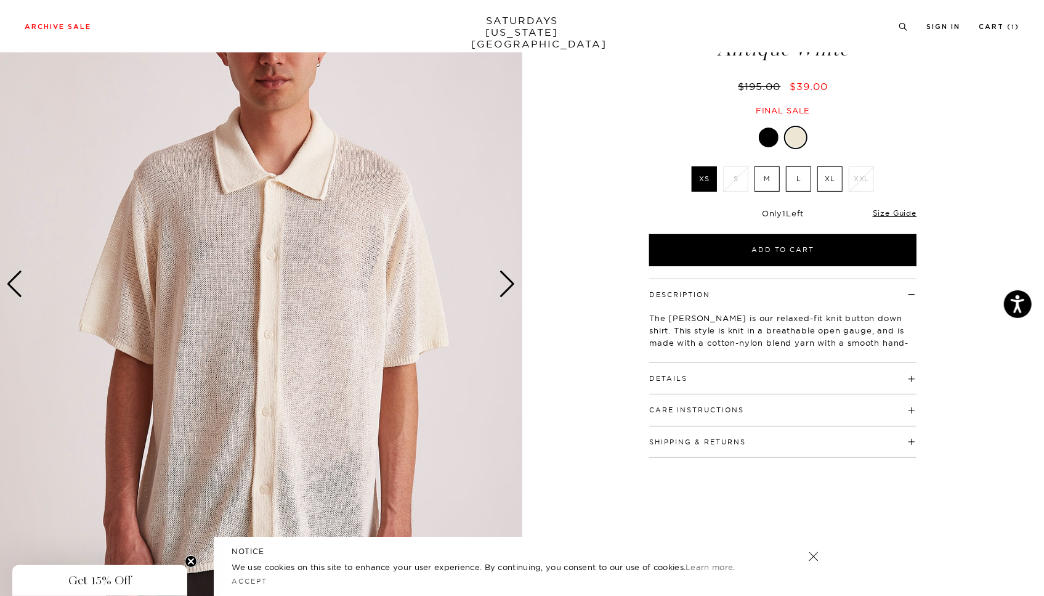
click at [510, 287] on div "Next slide" at bounding box center [508, 284] width 17 height 27
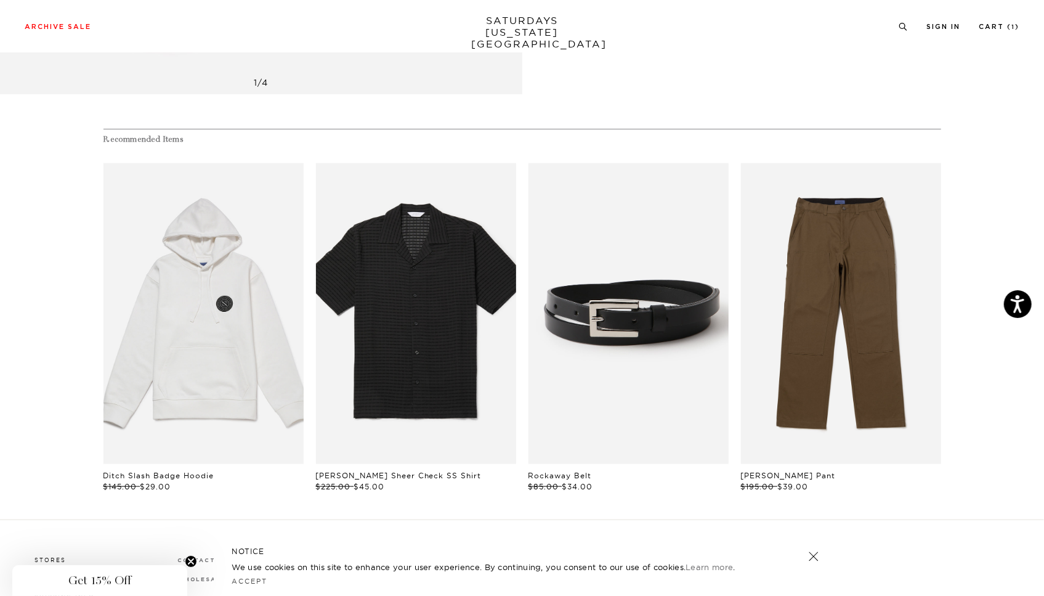
scroll to position [621, 0]
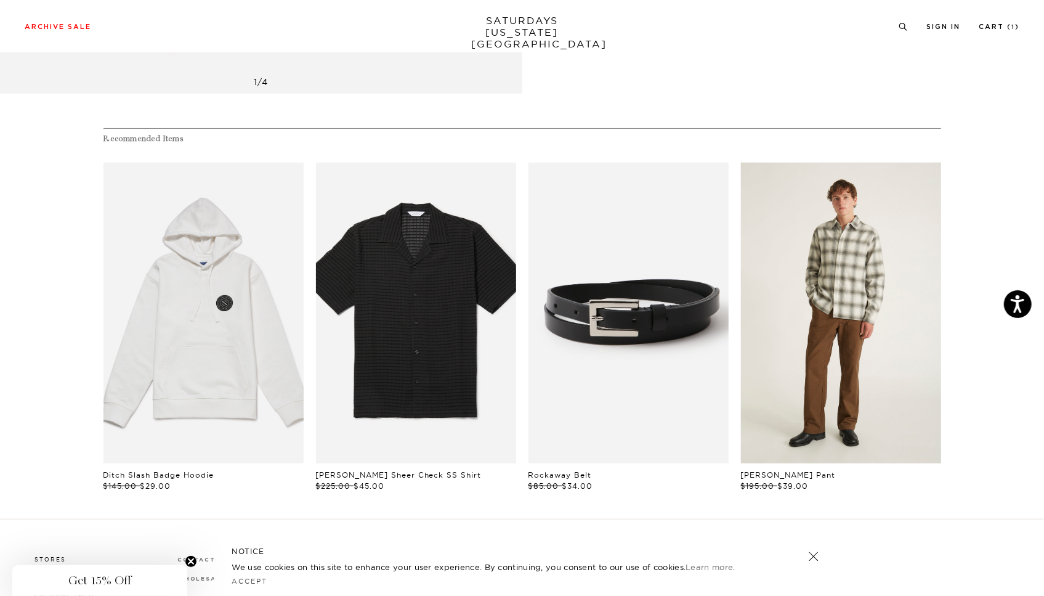
click at [769, 342] on link "files/M00018TR01-MAYFLY_04.jpg" at bounding box center [841, 313] width 200 height 301
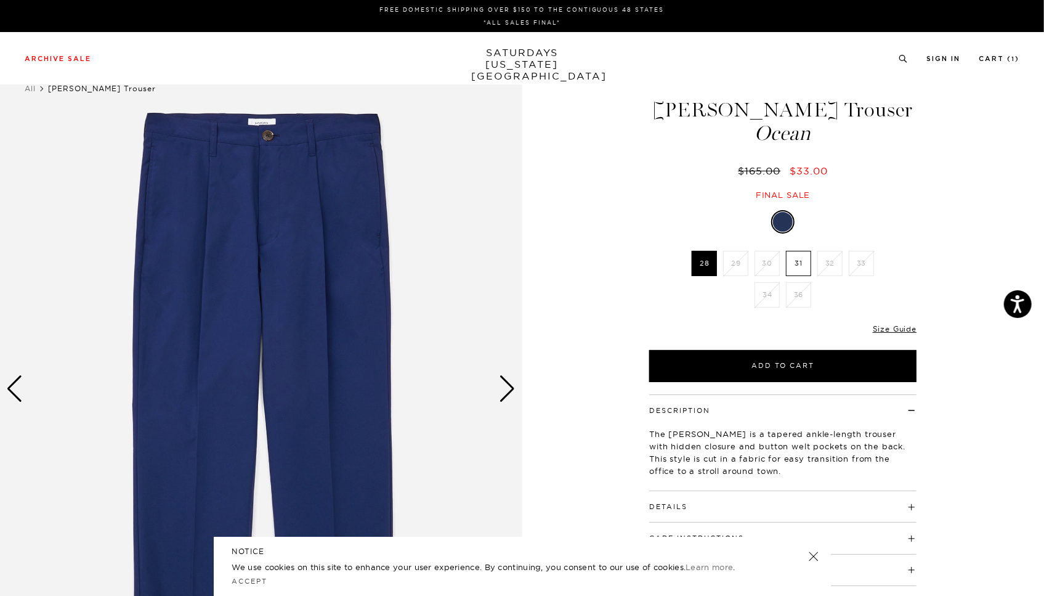
click at [516, 387] on img at bounding box center [261, 388] width 523 height 653
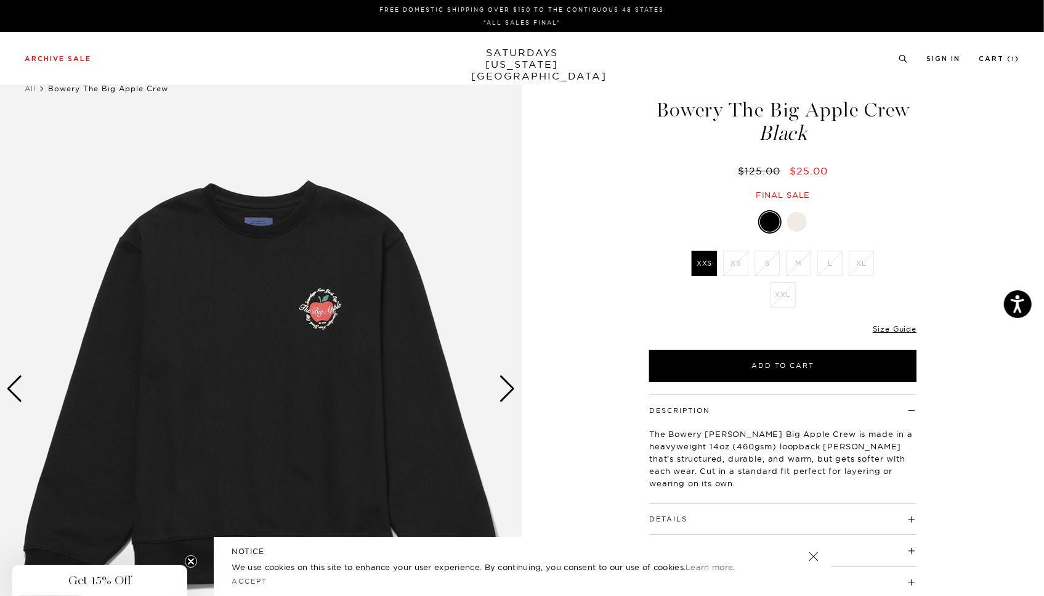
click at [503, 391] on div "Next slide" at bounding box center [508, 388] width 17 height 27
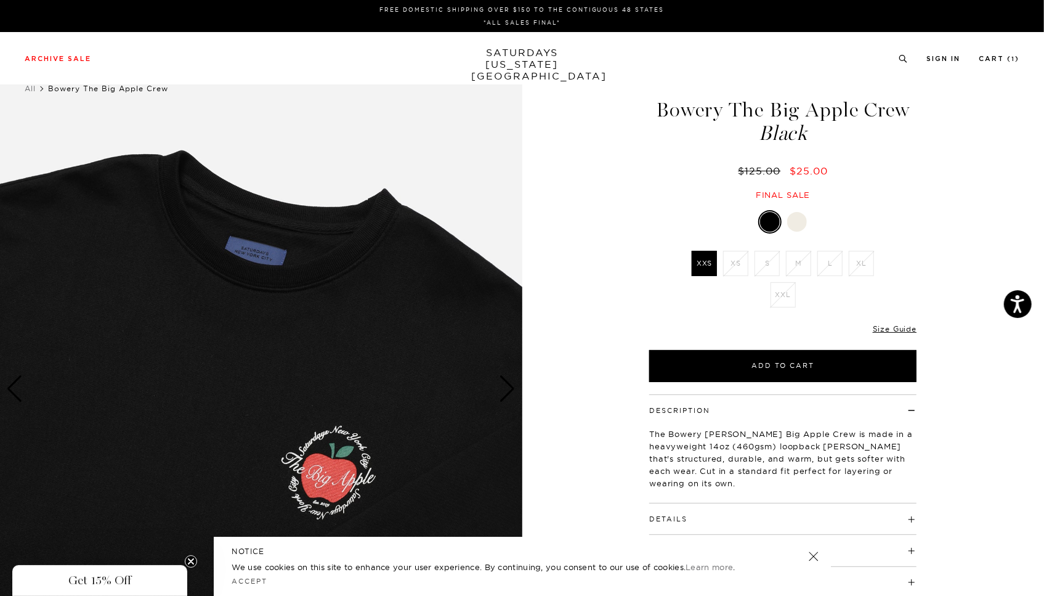
click at [503, 391] on div "Next slide" at bounding box center [508, 388] width 17 height 27
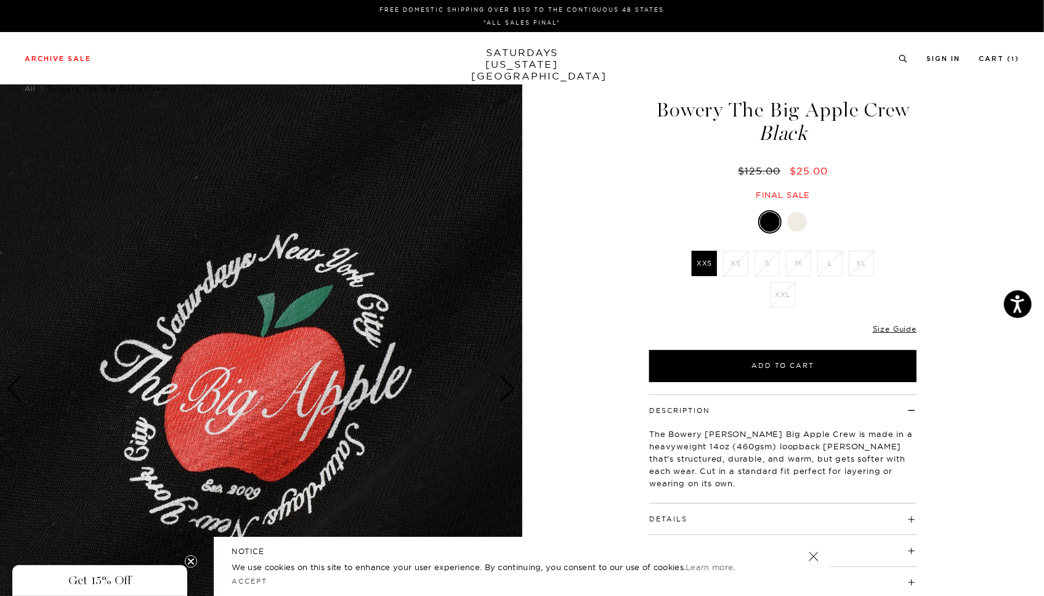
click at [503, 391] on div "Next slide" at bounding box center [508, 388] width 17 height 27
